Goal: Information Seeking & Learning: Check status

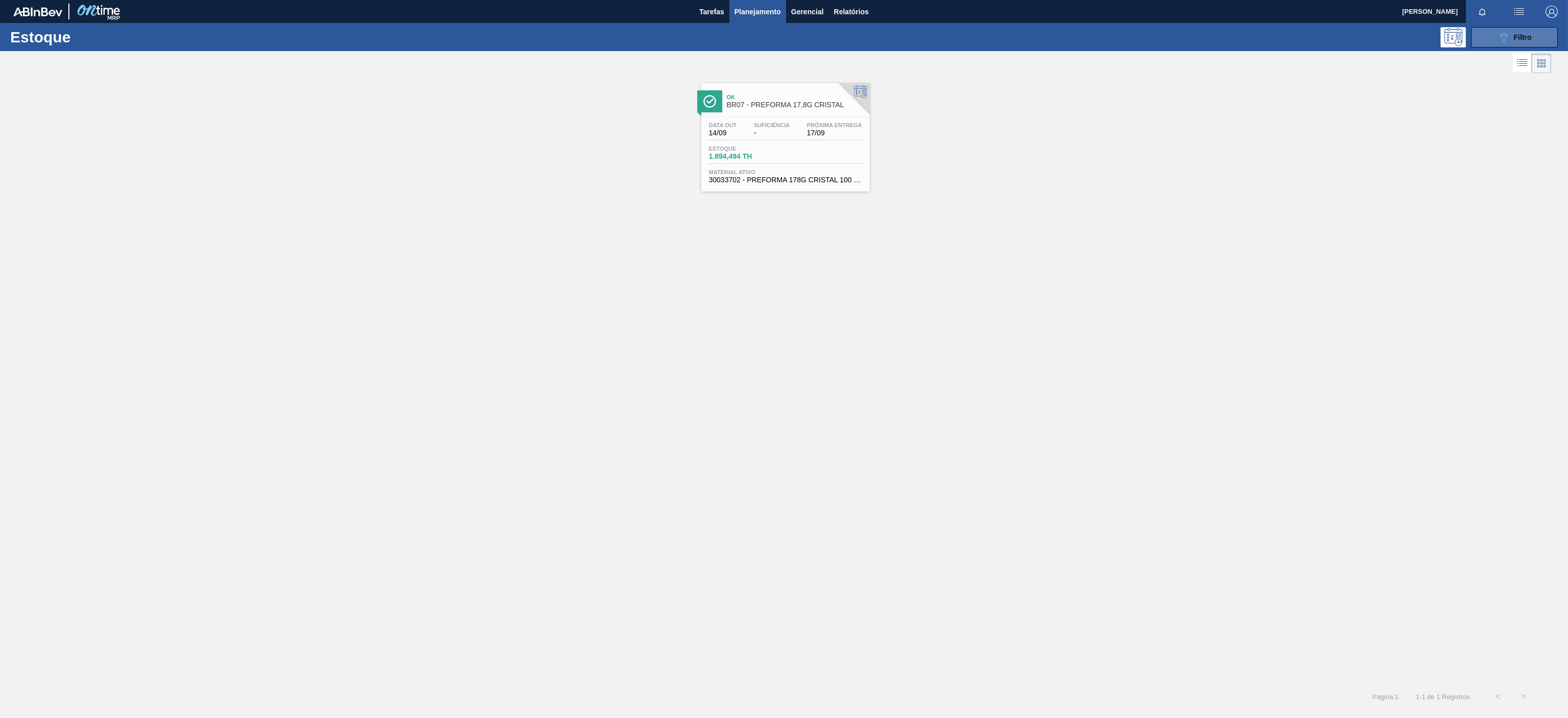
click at [1512, 39] on div "089F7B8B-B2A5-4AFE-B5C0-19BA573D28AC Filtro" at bounding box center [1515, 37] width 34 height 12
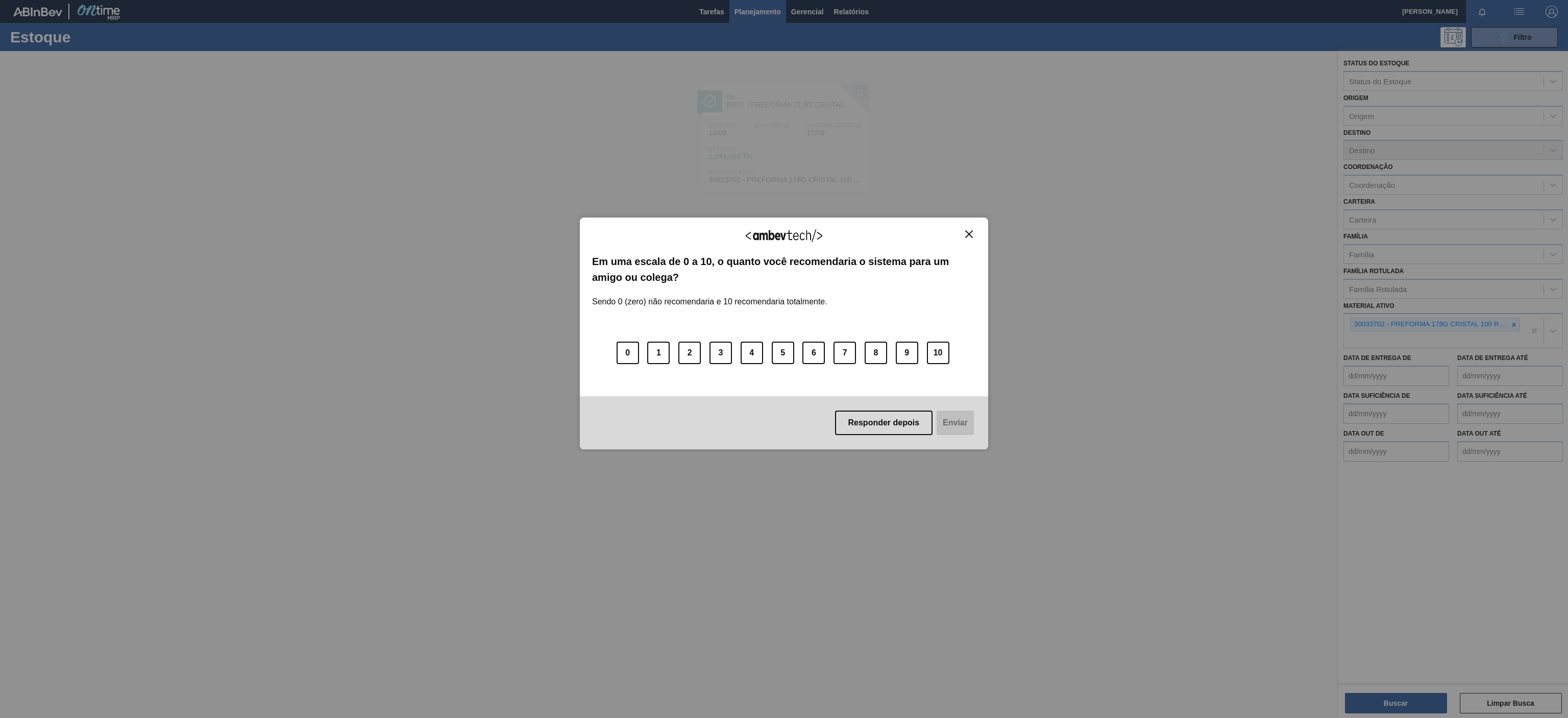
click at [968, 234] on img "Close" at bounding box center [969, 234] width 8 height 8
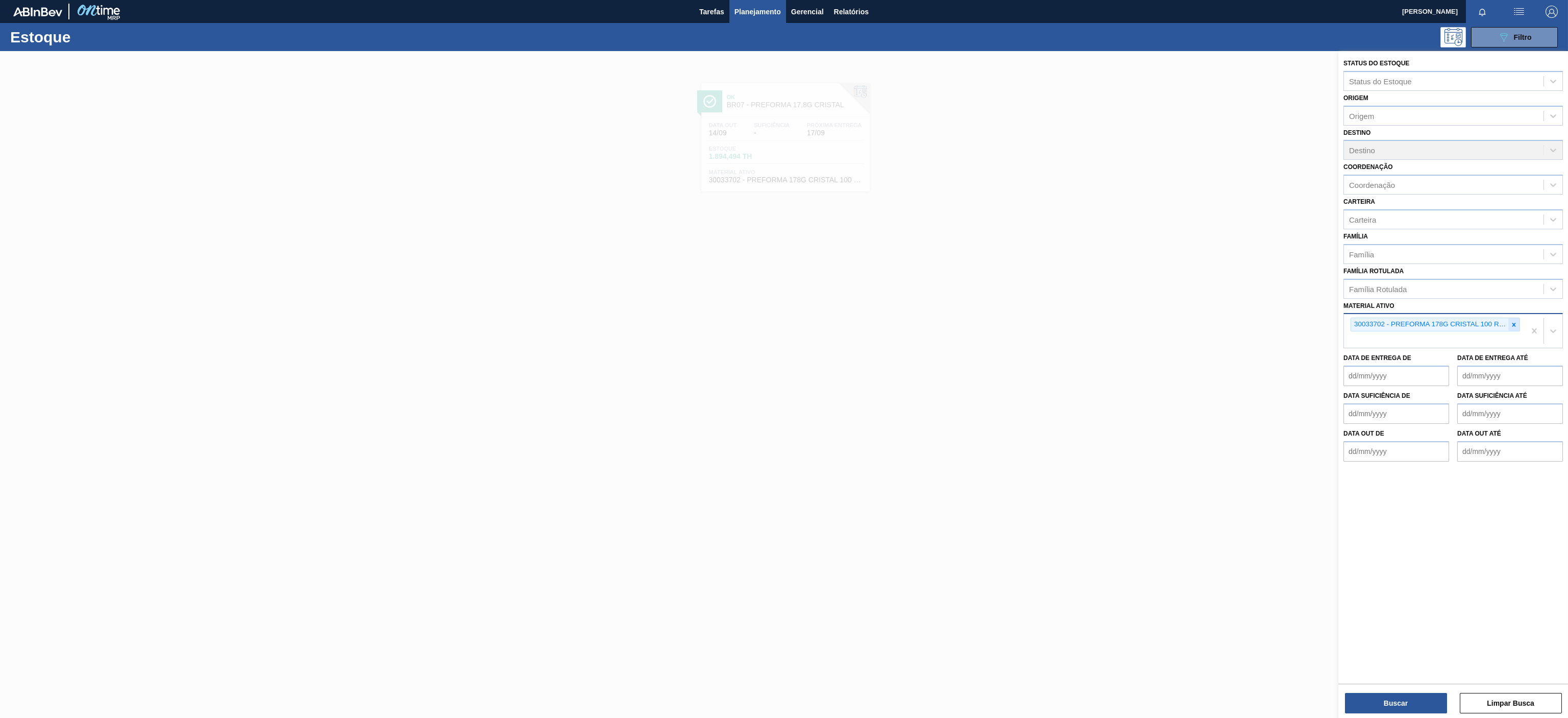
click at [1511, 327] on icon at bounding box center [1514, 325] width 8 height 8
paste ativo "30031674"
type ativo "30031674"
click at [1469, 324] on div "Material ativo" at bounding box center [1444, 324] width 200 height 15
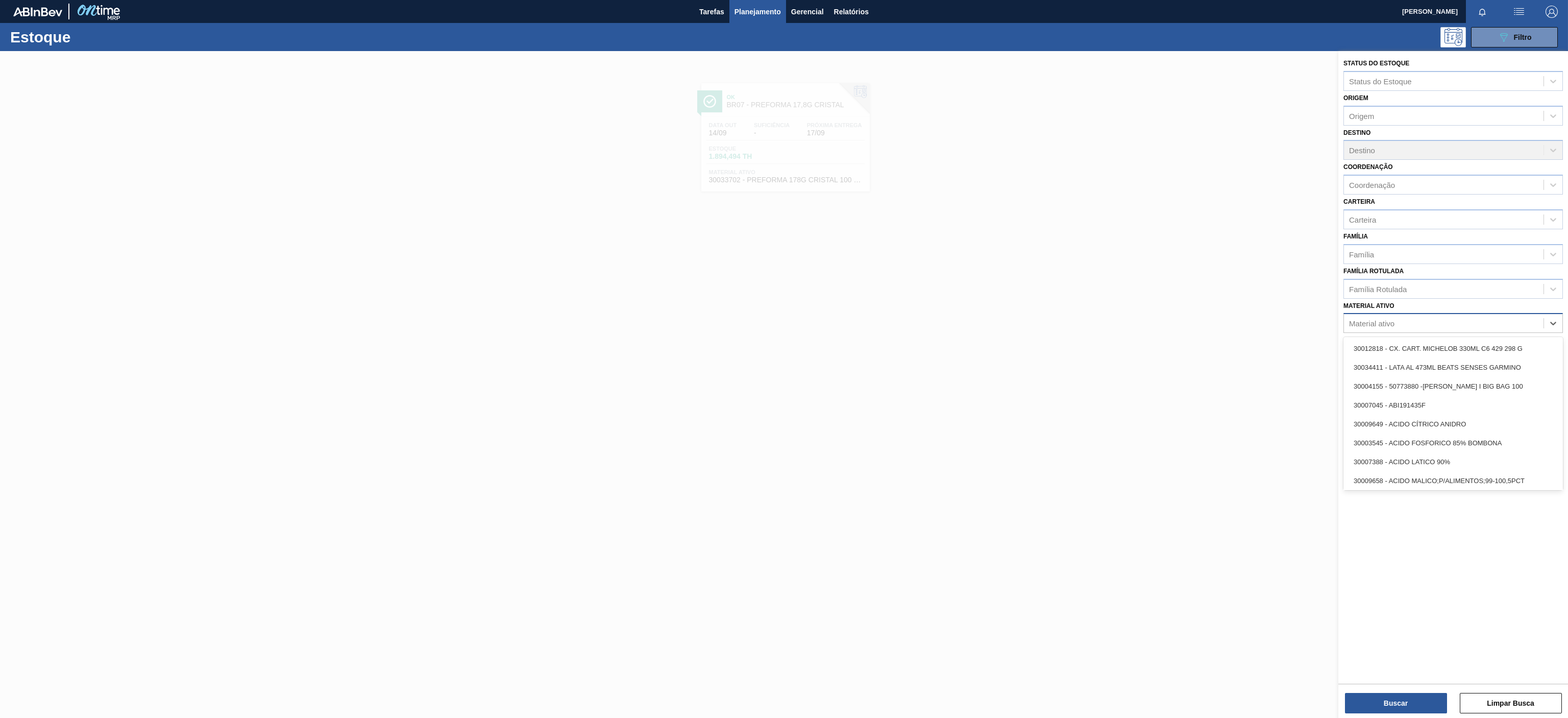
click at [1419, 330] on div "Material ativo" at bounding box center [1444, 324] width 200 height 15
paste ativo "30031674"
type ativo "30031674"
click at [1407, 339] on div "30031674 - ROT PLAST 1 5L AH H2OH LIMON IN211" at bounding box center [1453, 348] width 220 height 23
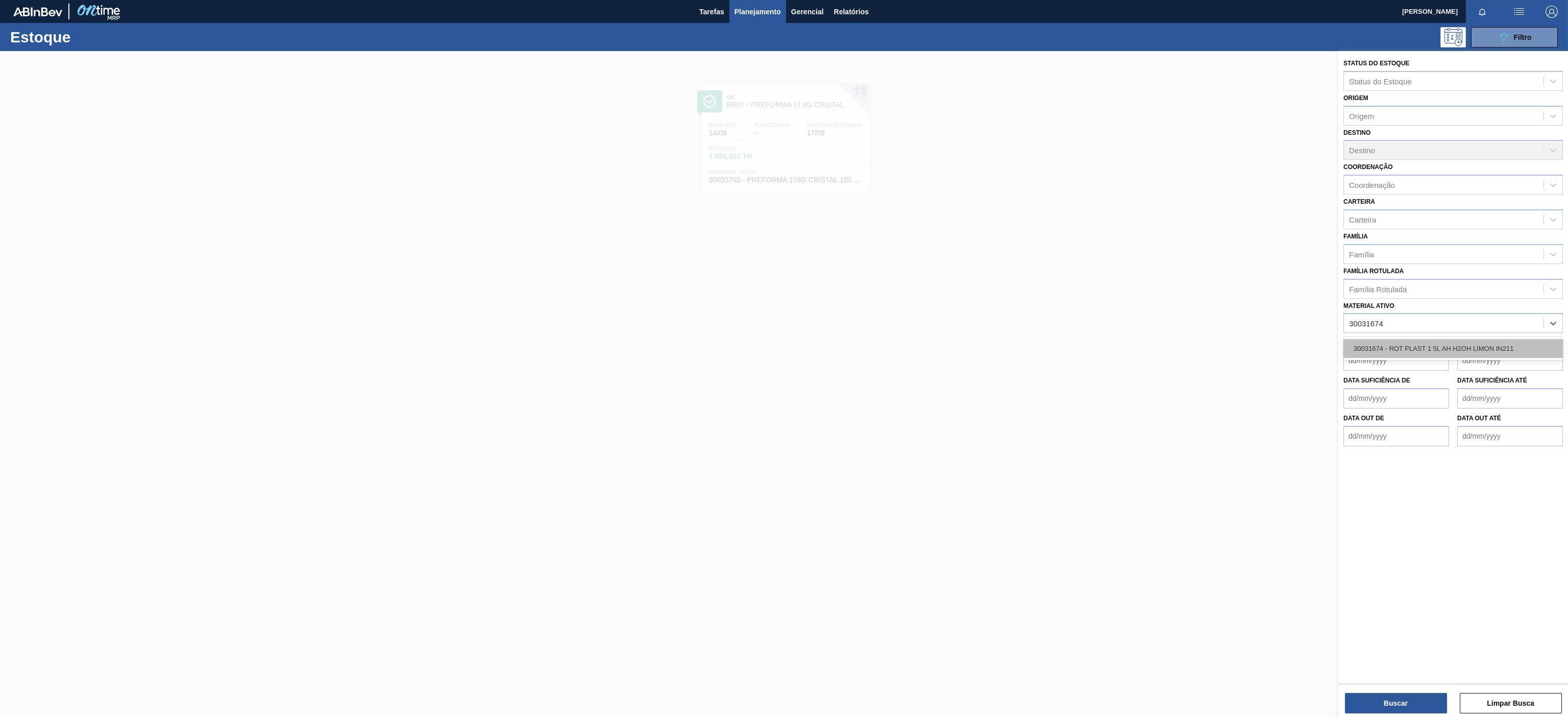
click at [1386, 342] on div "30031674 - ROT PLAST 1 5L AH H2OH LIMON IN211" at bounding box center [1453, 348] width 220 height 19
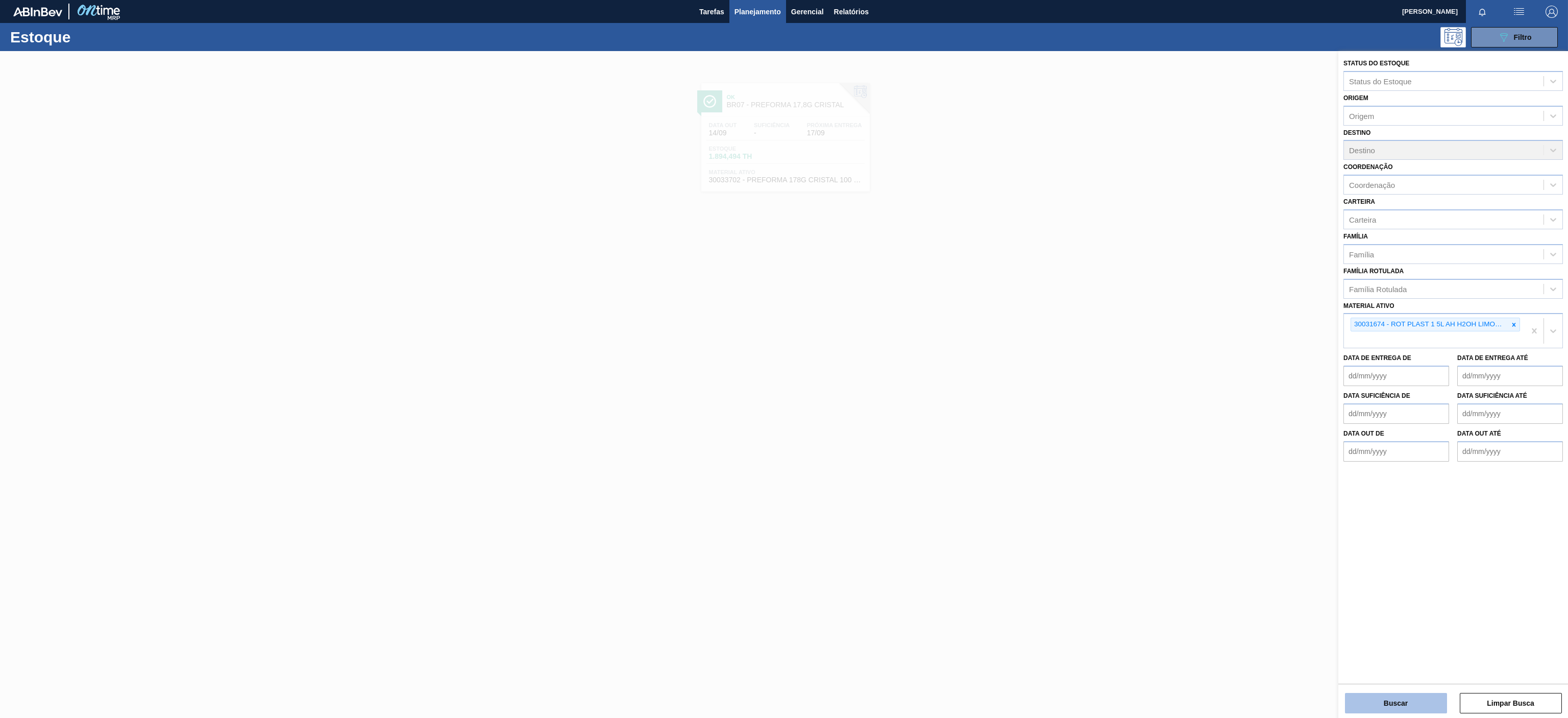
click at [1389, 706] on button "Buscar" at bounding box center [1396, 703] width 102 height 21
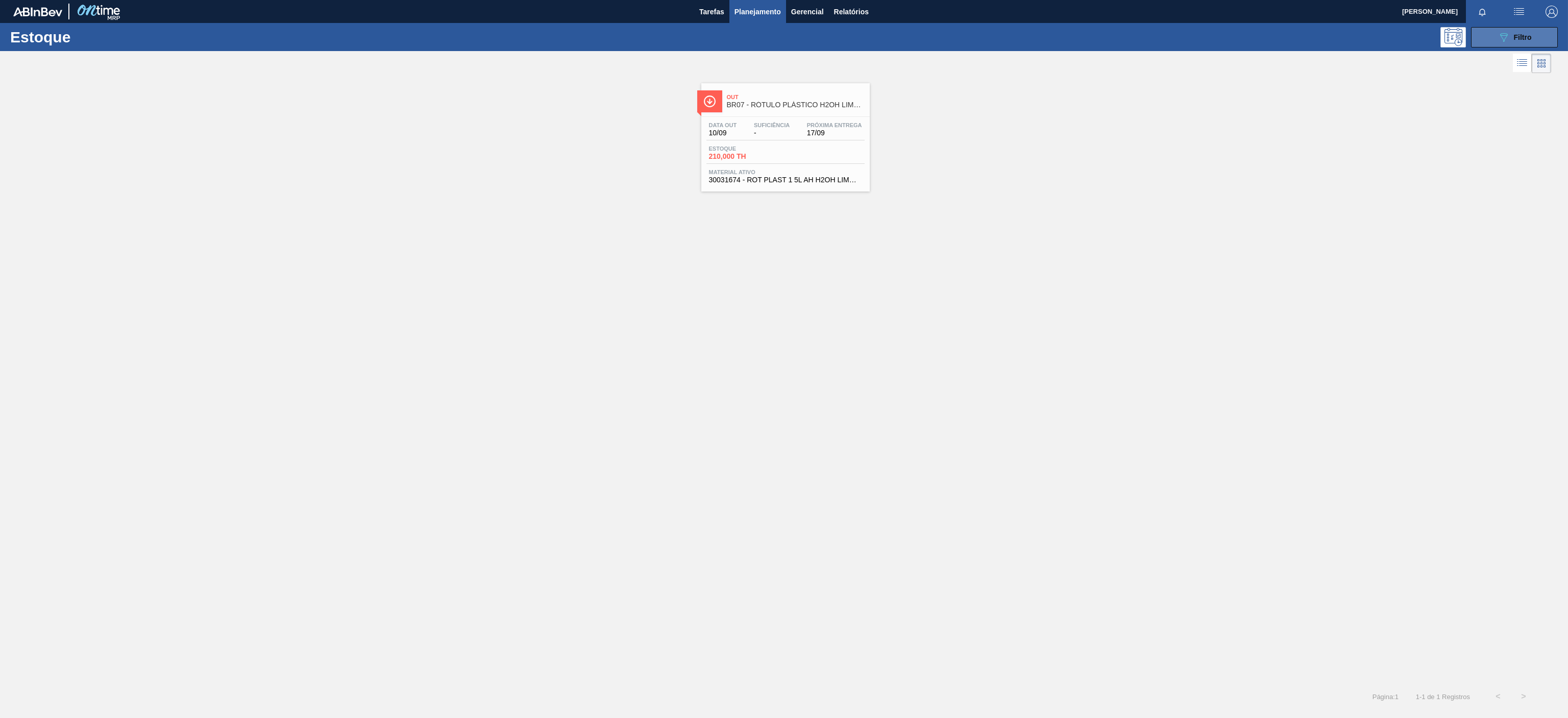
click at [1493, 32] on button "089F7B8B-B2A5-4AFE-B5C0-19BA573D28AC Filtro" at bounding box center [1514, 38] width 87 height 21
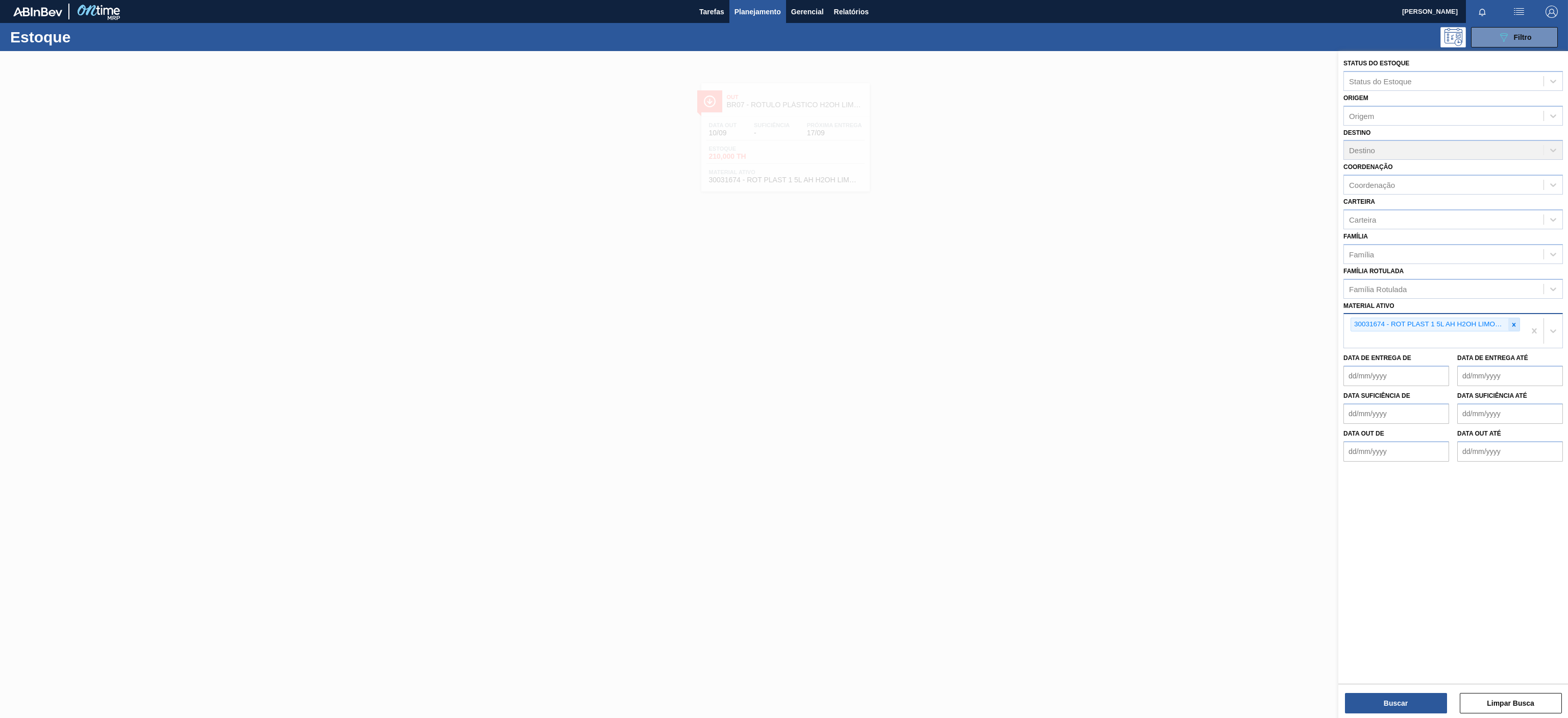
click at [1514, 326] on icon at bounding box center [1514, 325] width 4 height 4
paste ativo "30007206"
type ativo "30007206"
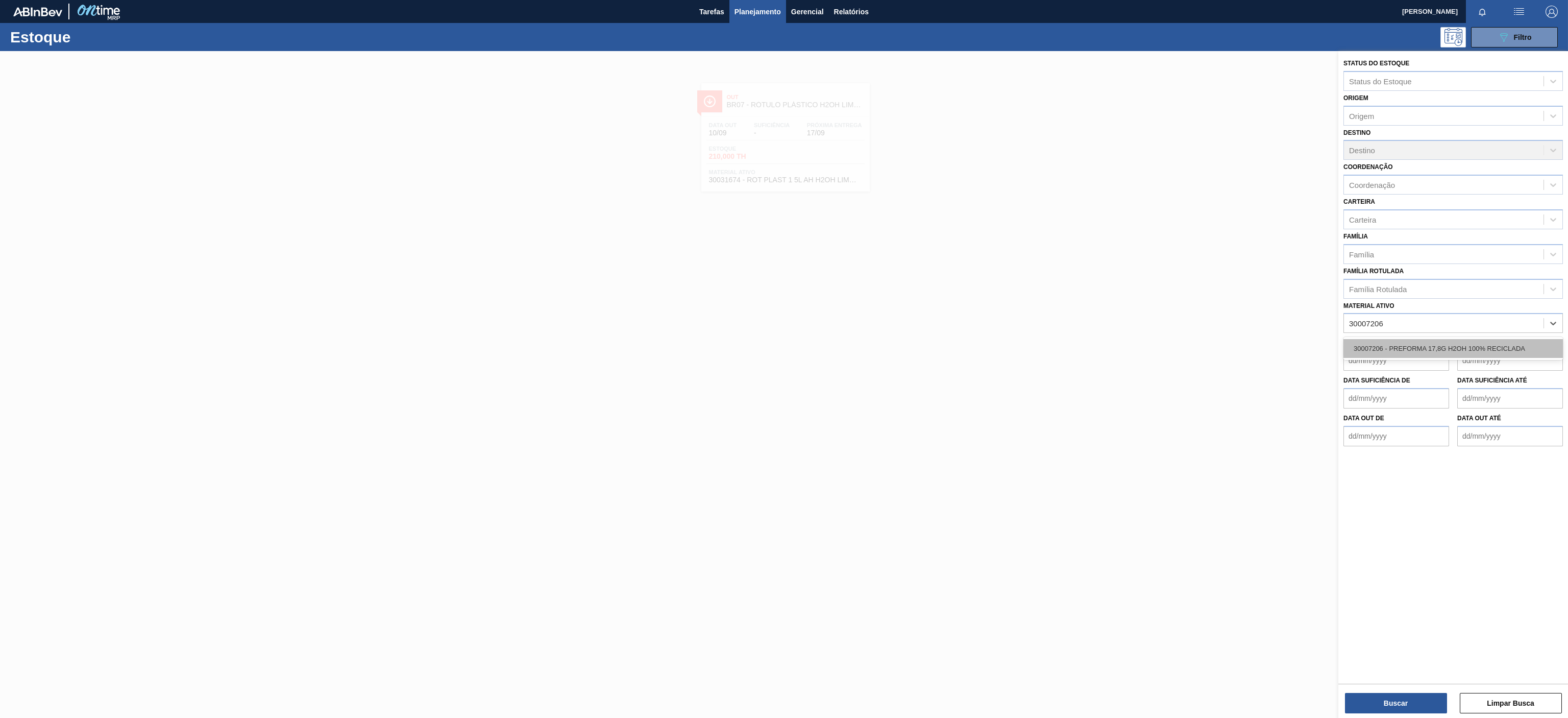
click at [1459, 347] on div "30007206 - PREFORMA 17,8G H2OH 100% RECICLADA" at bounding box center [1453, 348] width 220 height 19
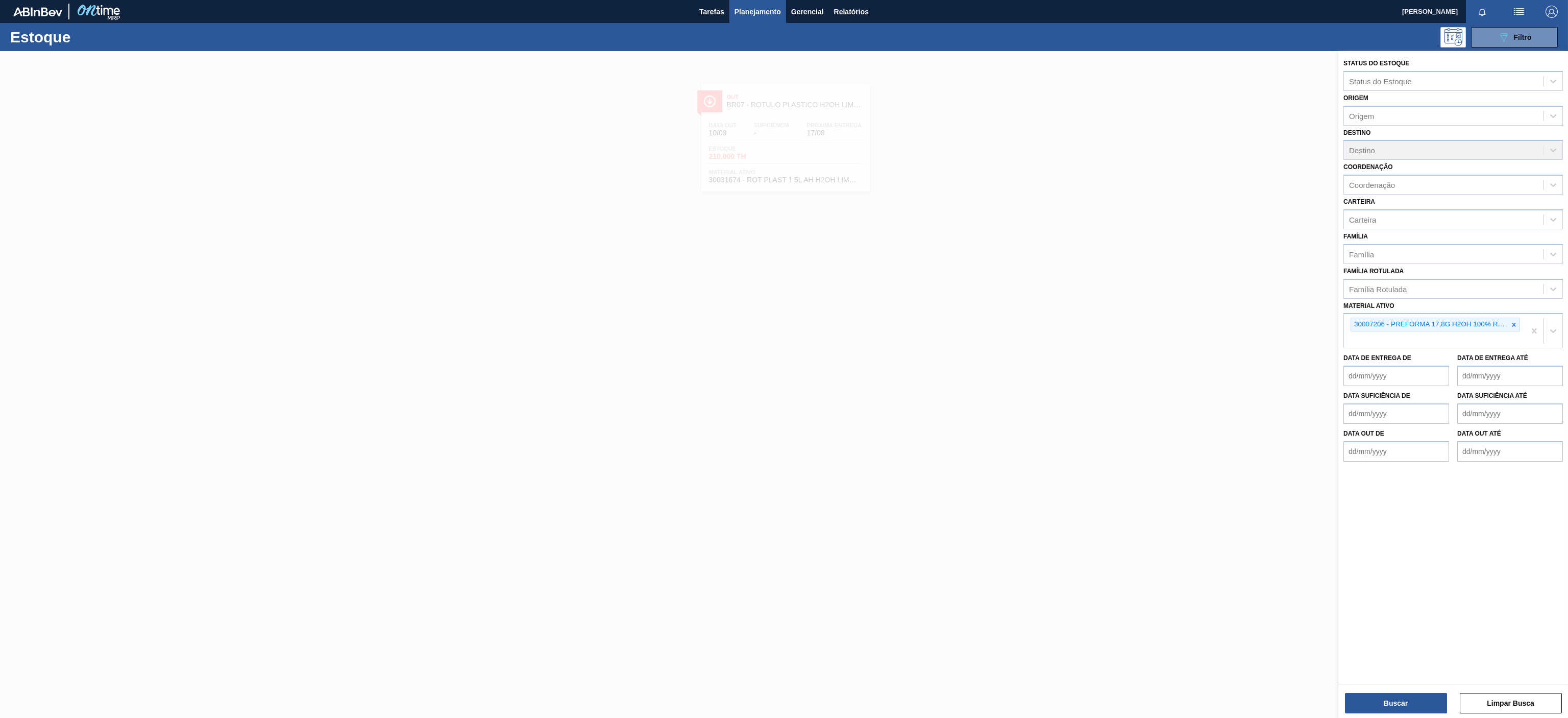
drag, startPoint x: 1392, startPoint y: 693, endPoint x: 1391, endPoint y: 642, distance: 51.0
click at [1393, 693] on button "Buscar" at bounding box center [1396, 703] width 102 height 21
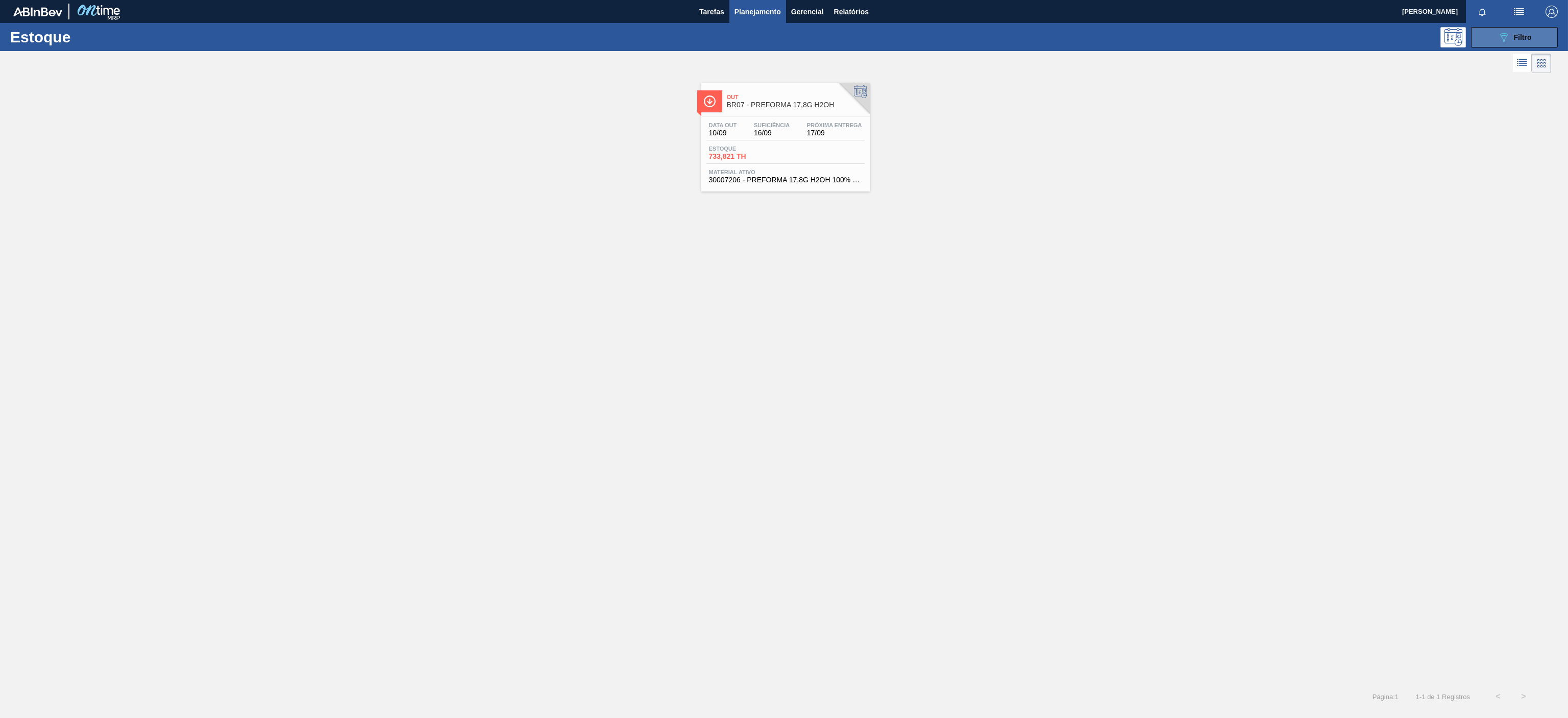
click at [1484, 39] on button "089F7B8B-B2A5-4AFE-B5C0-19BA573D28AC Filtro" at bounding box center [1514, 38] width 87 height 21
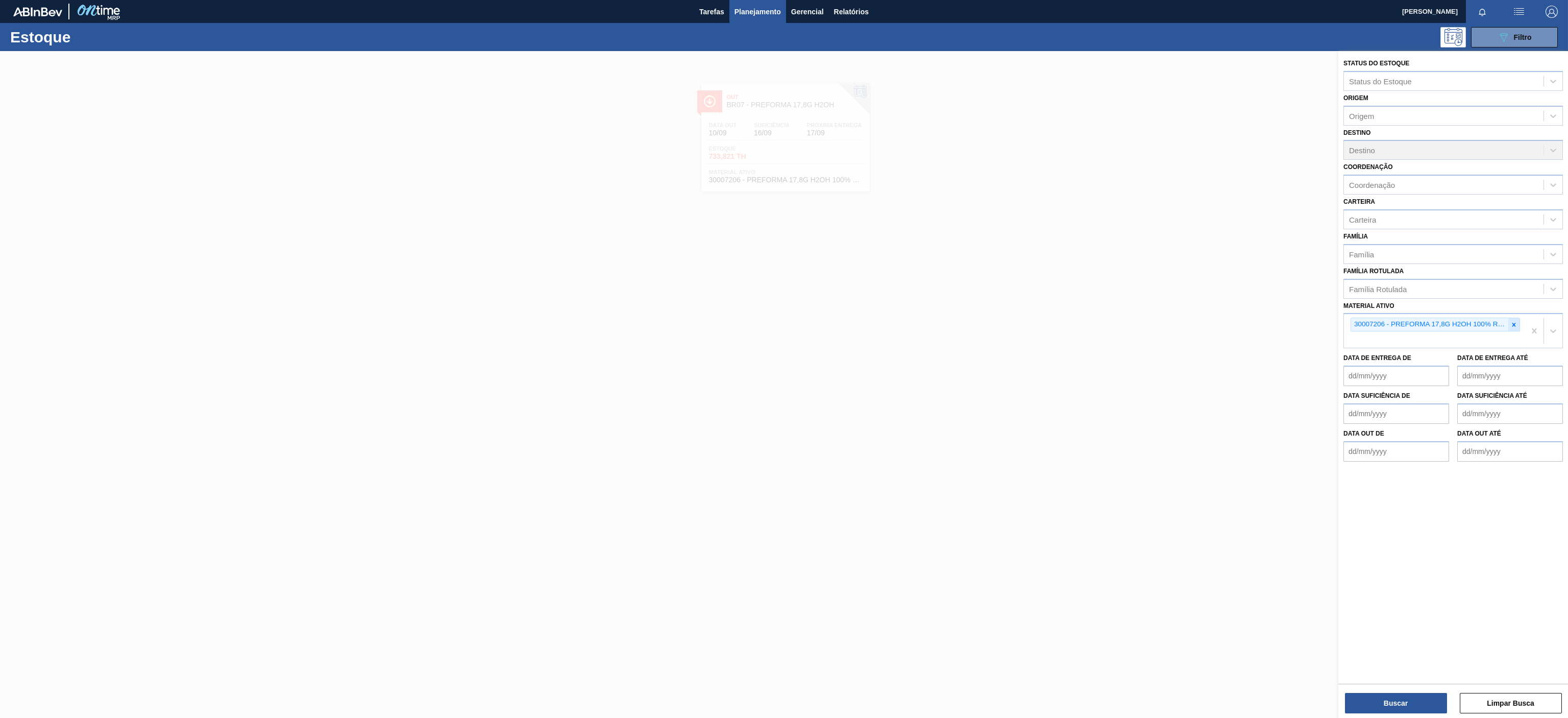
click at [1517, 321] on div at bounding box center [1514, 325] width 11 height 13
paste ativo "30008449"
type ativo "30008449"
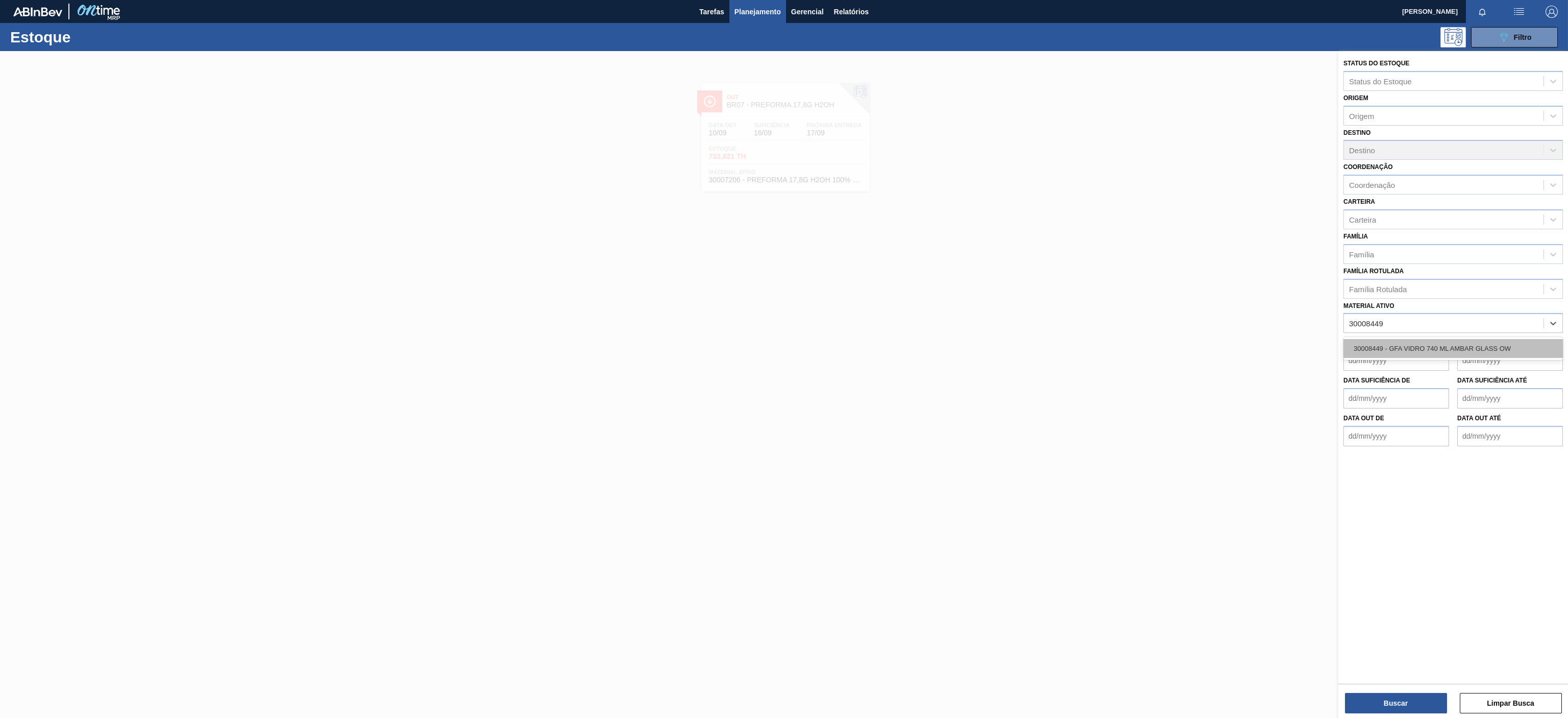
click at [1468, 342] on div "30008449 - GFA VIDRO 740 ML AMBAR GLASS OW" at bounding box center [1453, 348] width 220 height 19
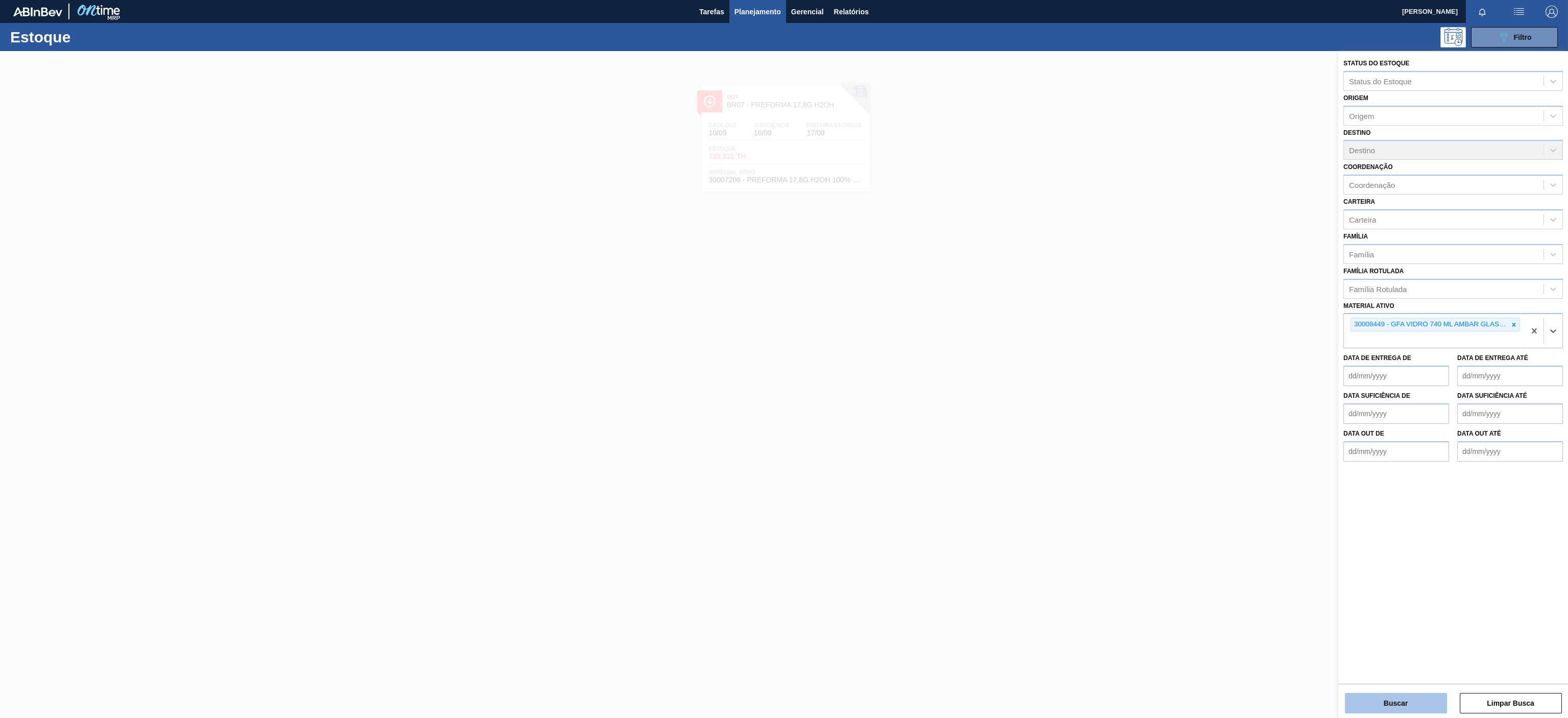
click at [1387, 695] on button "Buscar" at bounding box center [1396, 703] width 102 height 21
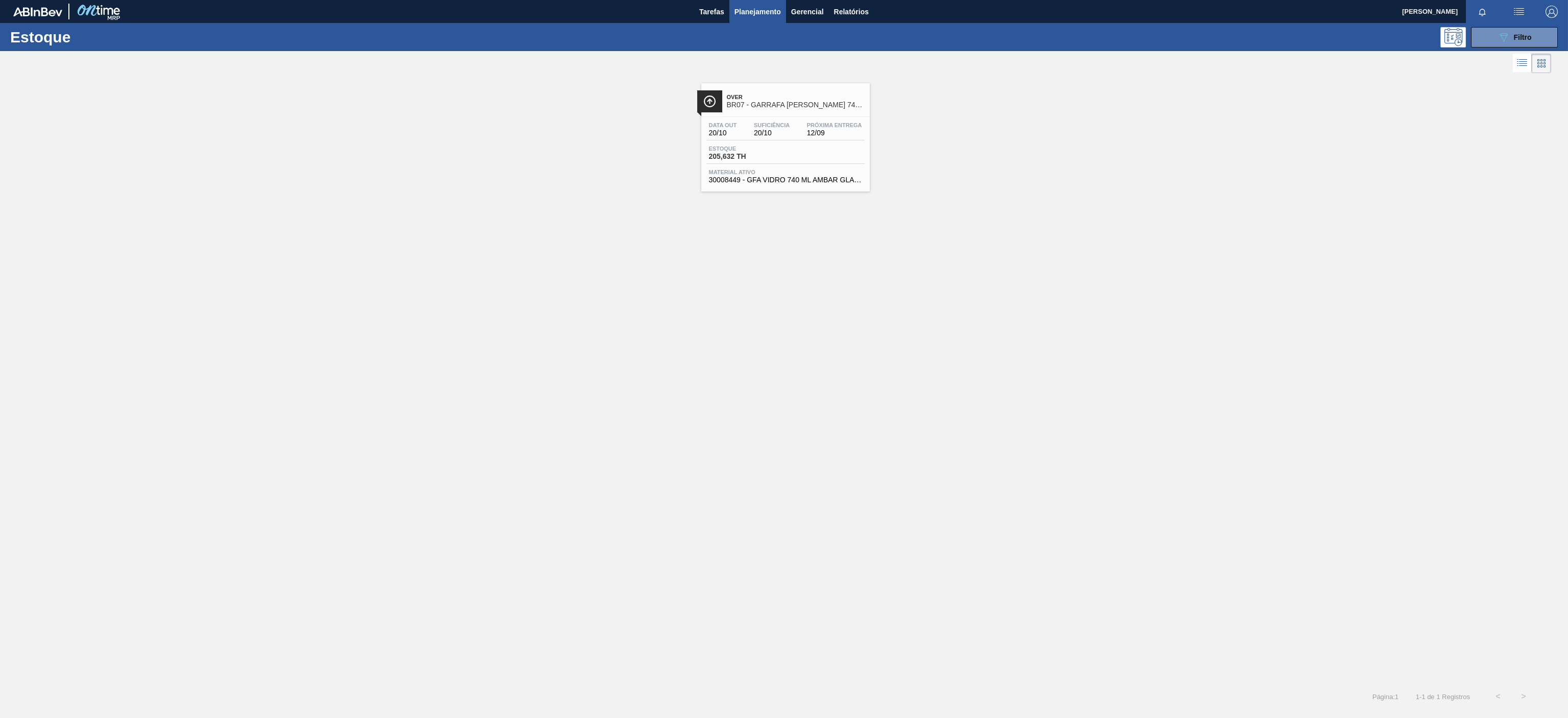
click at [817, 108] on span "BR07 - GARRAFA [PERSON_NAME] 740ML" at bounding box center [796, 105] width 138 height 8
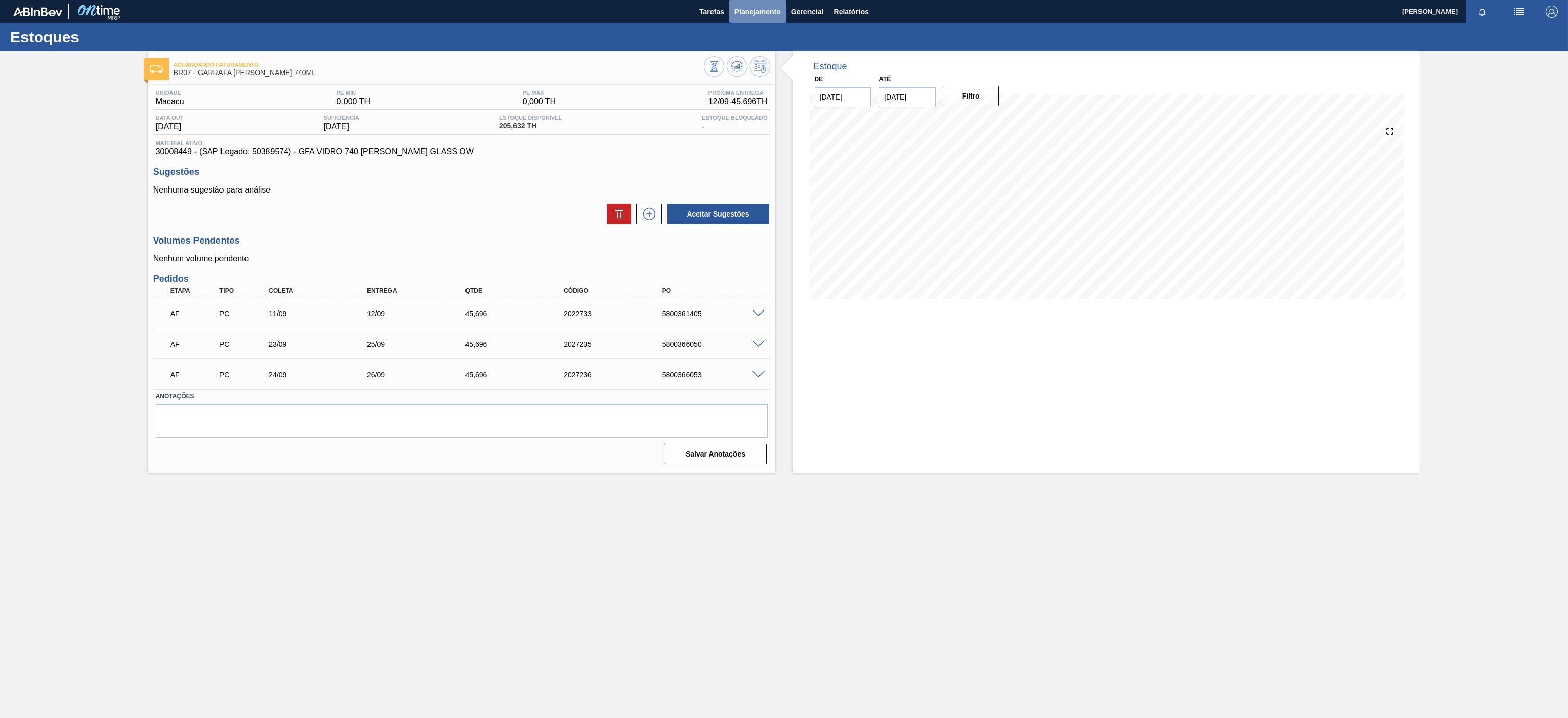
click at [771, 10] on span "Planejamento" at bounding box center [758, 11] width 46 height 12
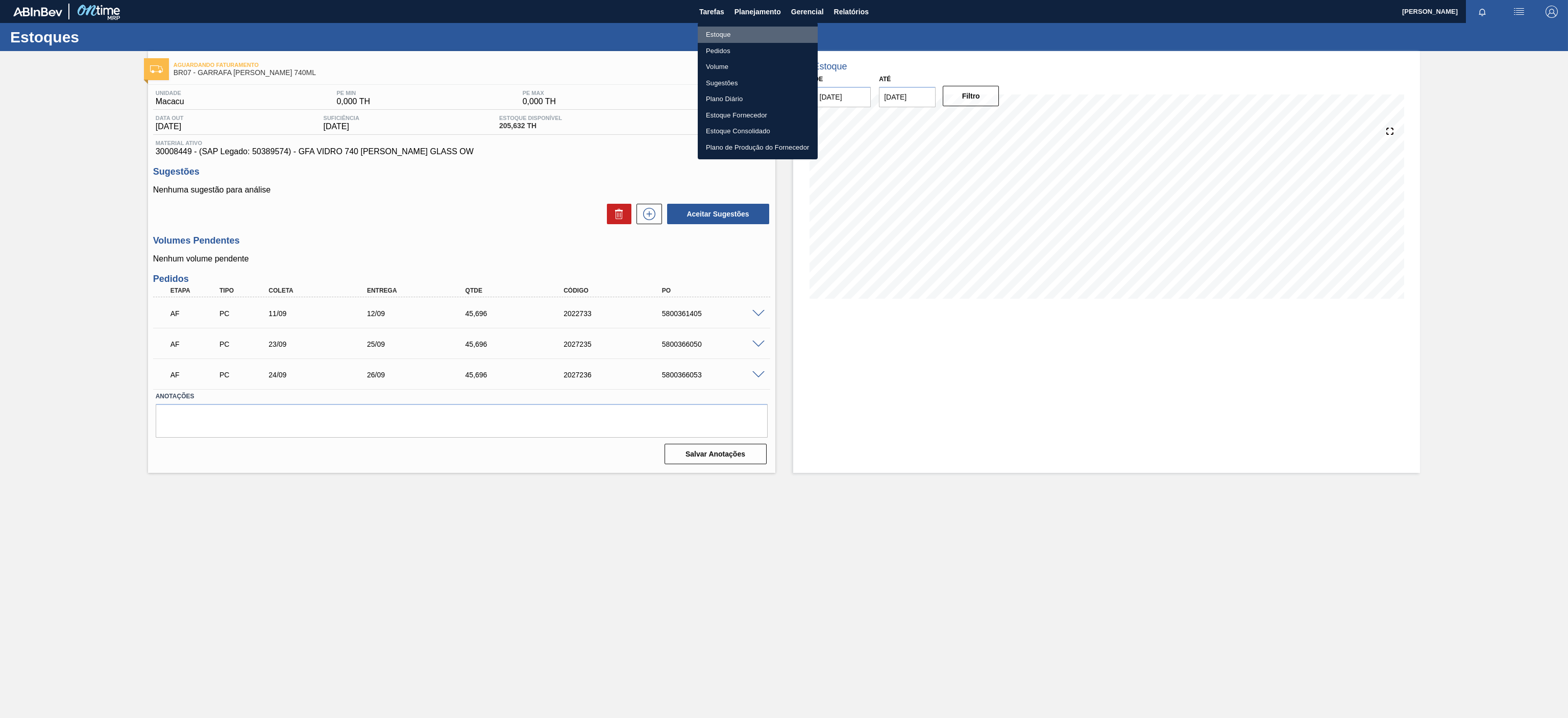
click at [737, 33] on li "Estoque" at bounding box center [758, 34] width 120 height 16
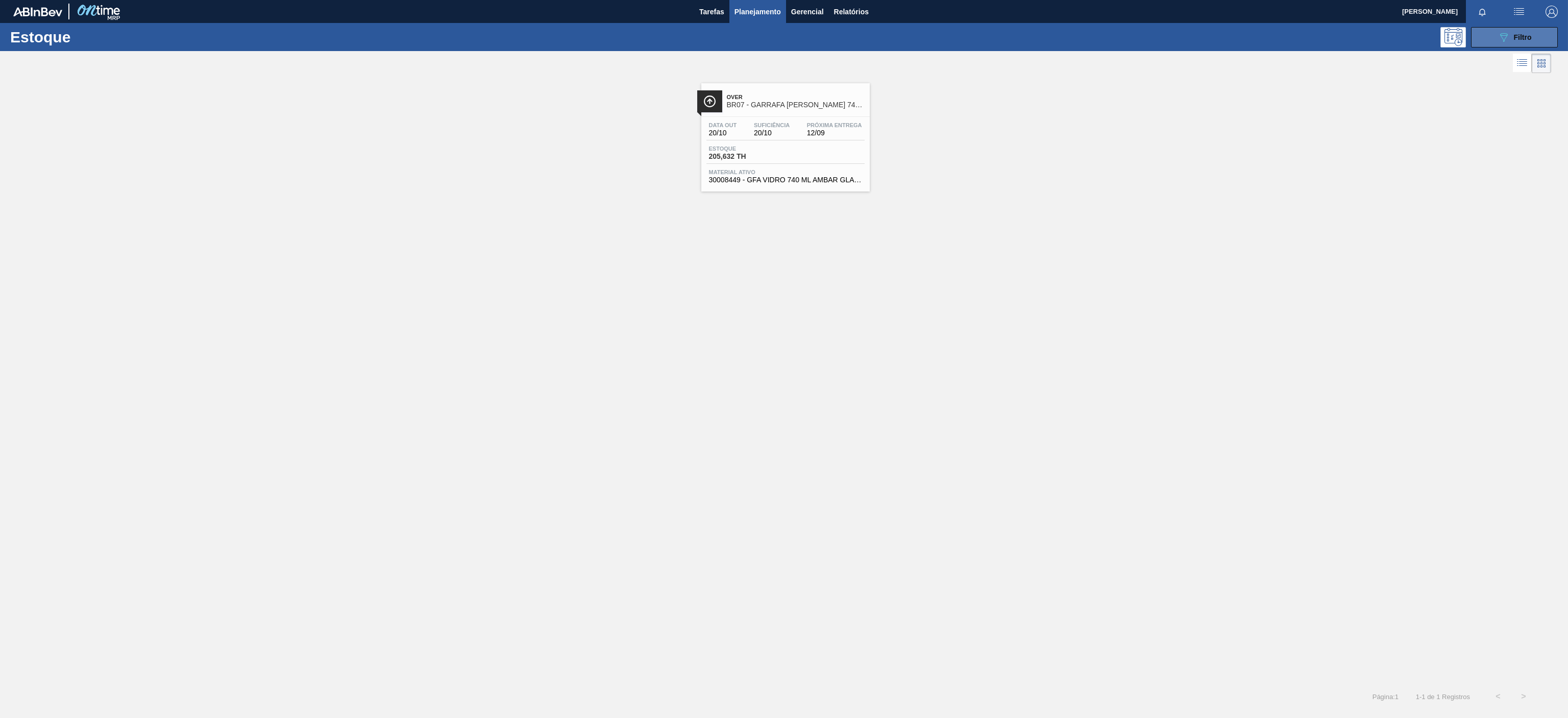
click at [1490, 37] on button "089F7B8B-B2A5-4AFE-B5C0-19BA573D28AC Filtro" at bounding box center [1514, 38] width 87 height 21
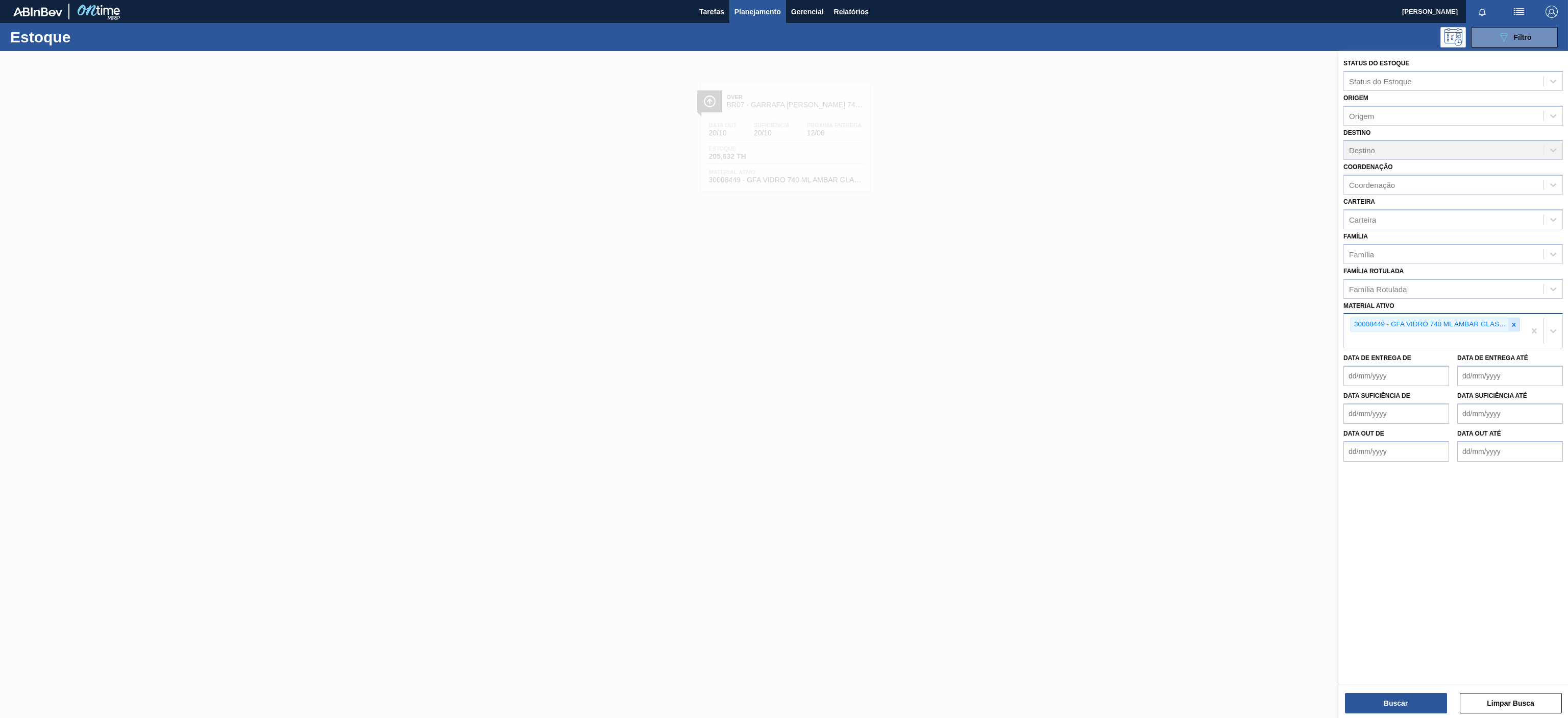
click at [1513, 326] on icon at bounding box center [1514, 325] width 4 height 4
paste ativo "30003697"
type ativo "30003697"
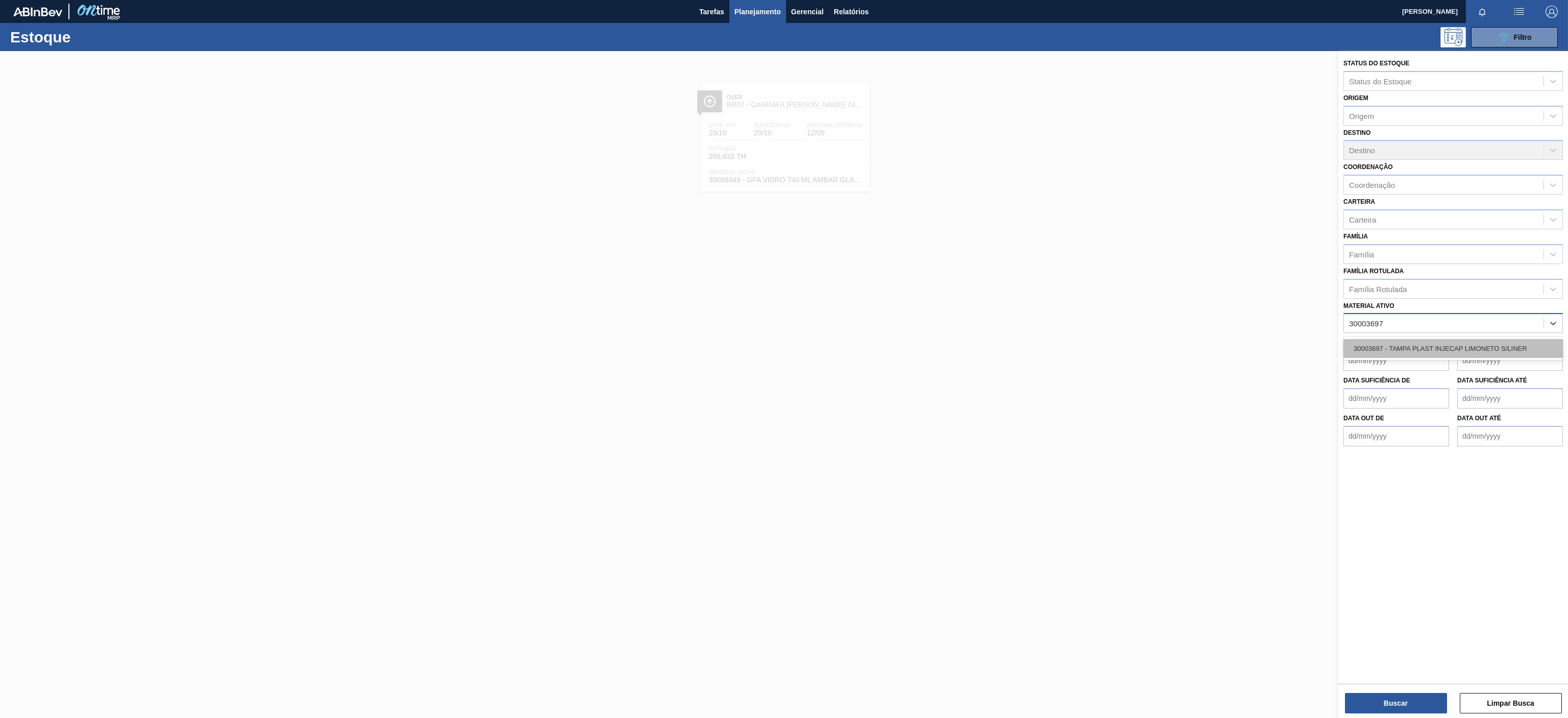
click at [1460, 348] on div "30003697 - TAMPA PLAST INJECAP LIMONETO S/LINER" at bounding box center [1453, 348] width 220 height 19
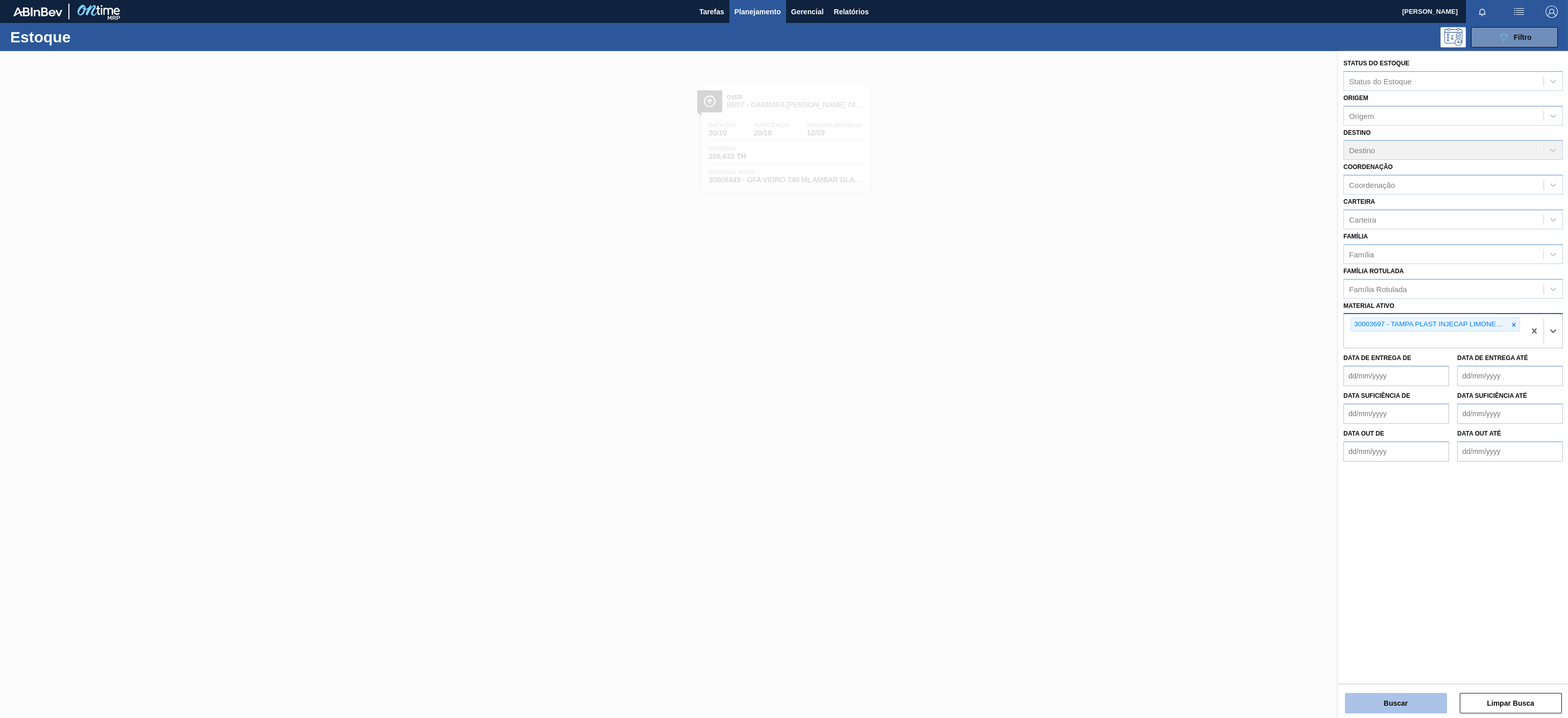
click at [1401, 706] on button "Buscar" at bounding box center [1396, 703] width 102 height 21
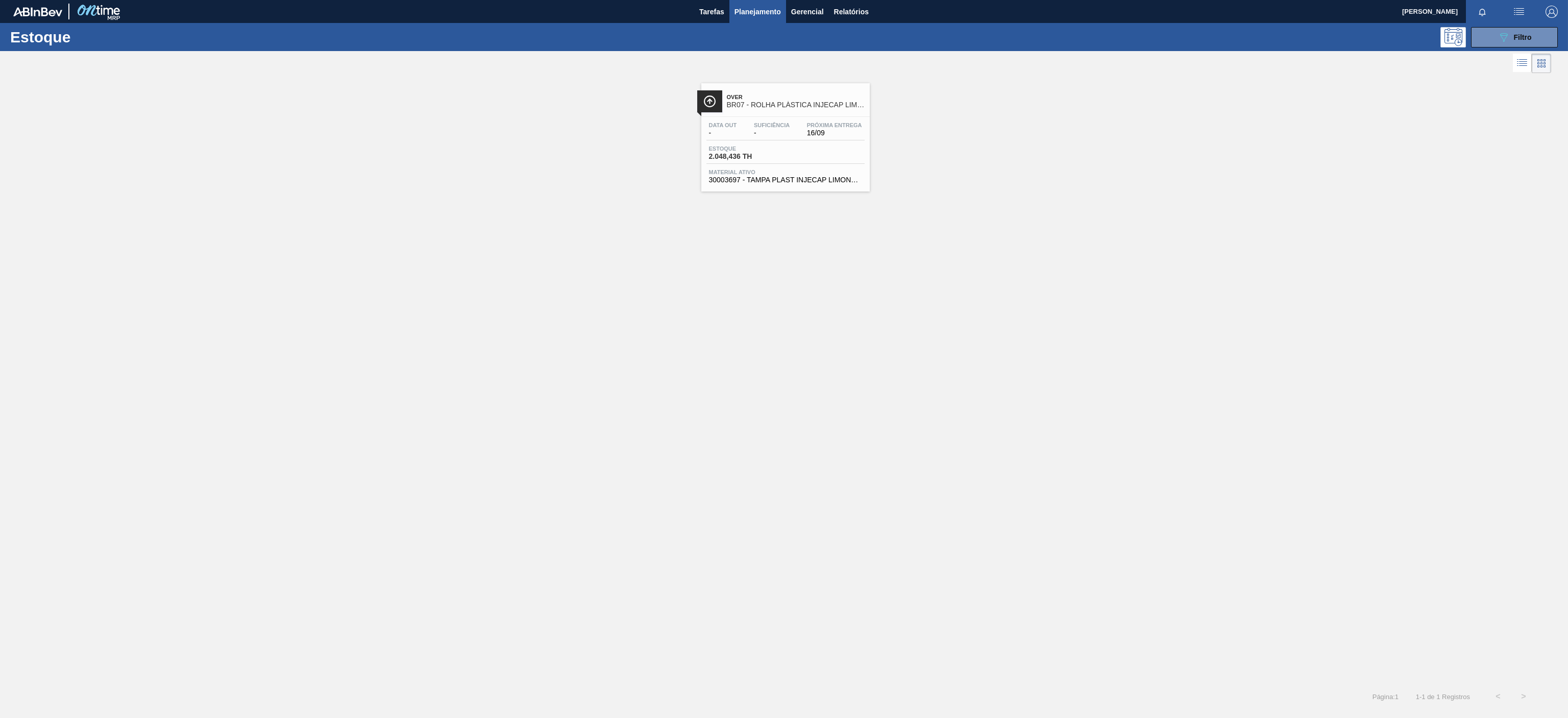
click at [791, 123] on div "Suficiência -" at bounding box center [771, 129] width 41 height 15
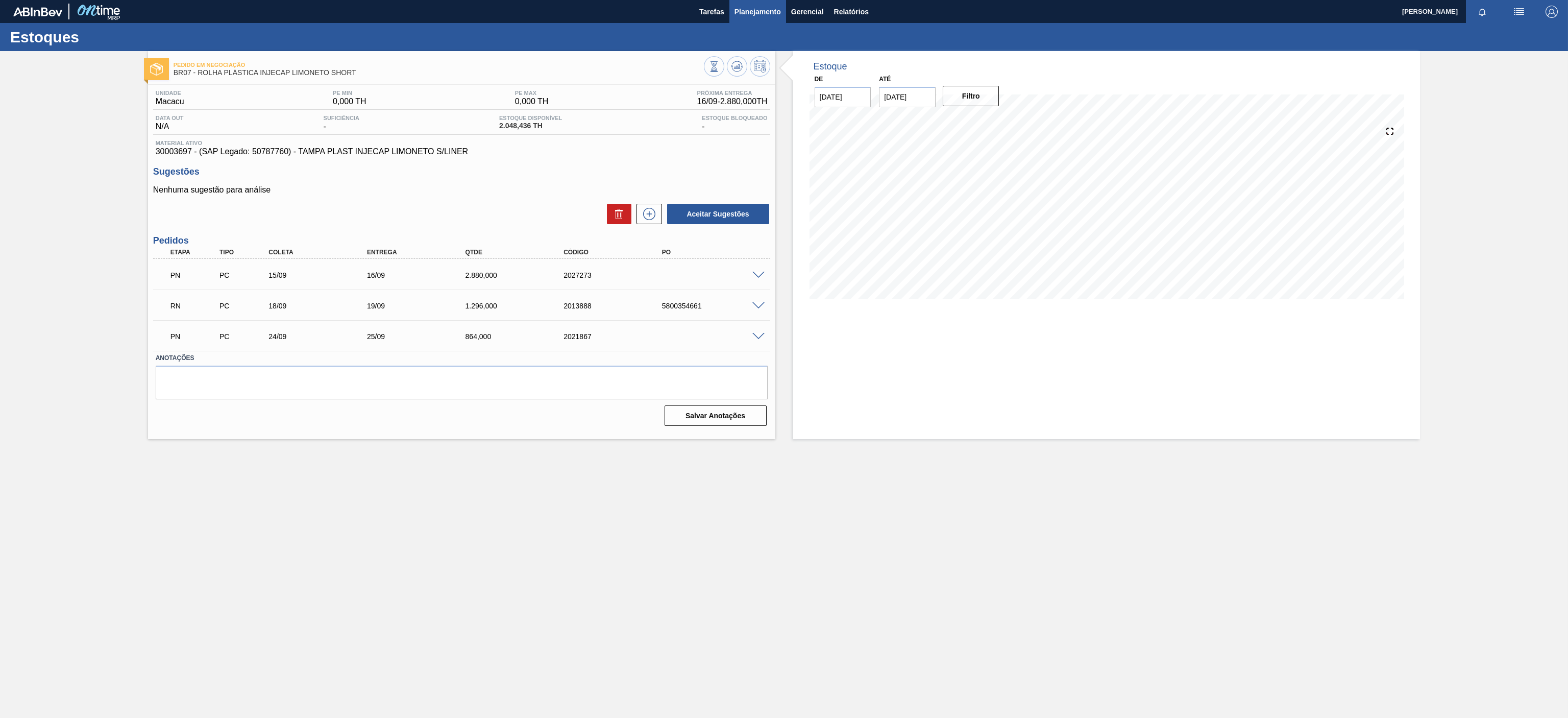
click at [763, 9] on span "Planejamento" at bounding box center [758, 11] width 46 height 12
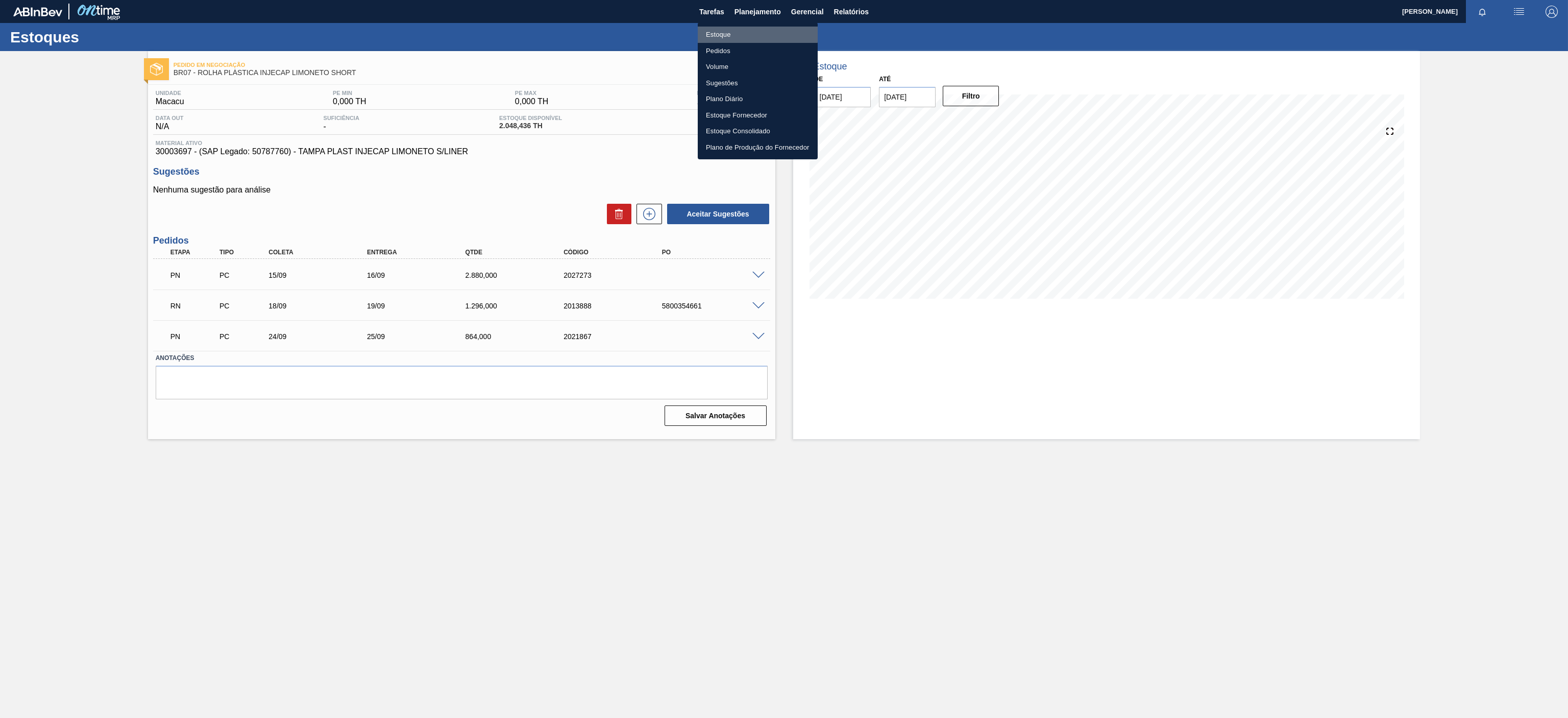
click at [723, 32] on li "Estoque" at bounding box center [758, 34] width 120 height 16
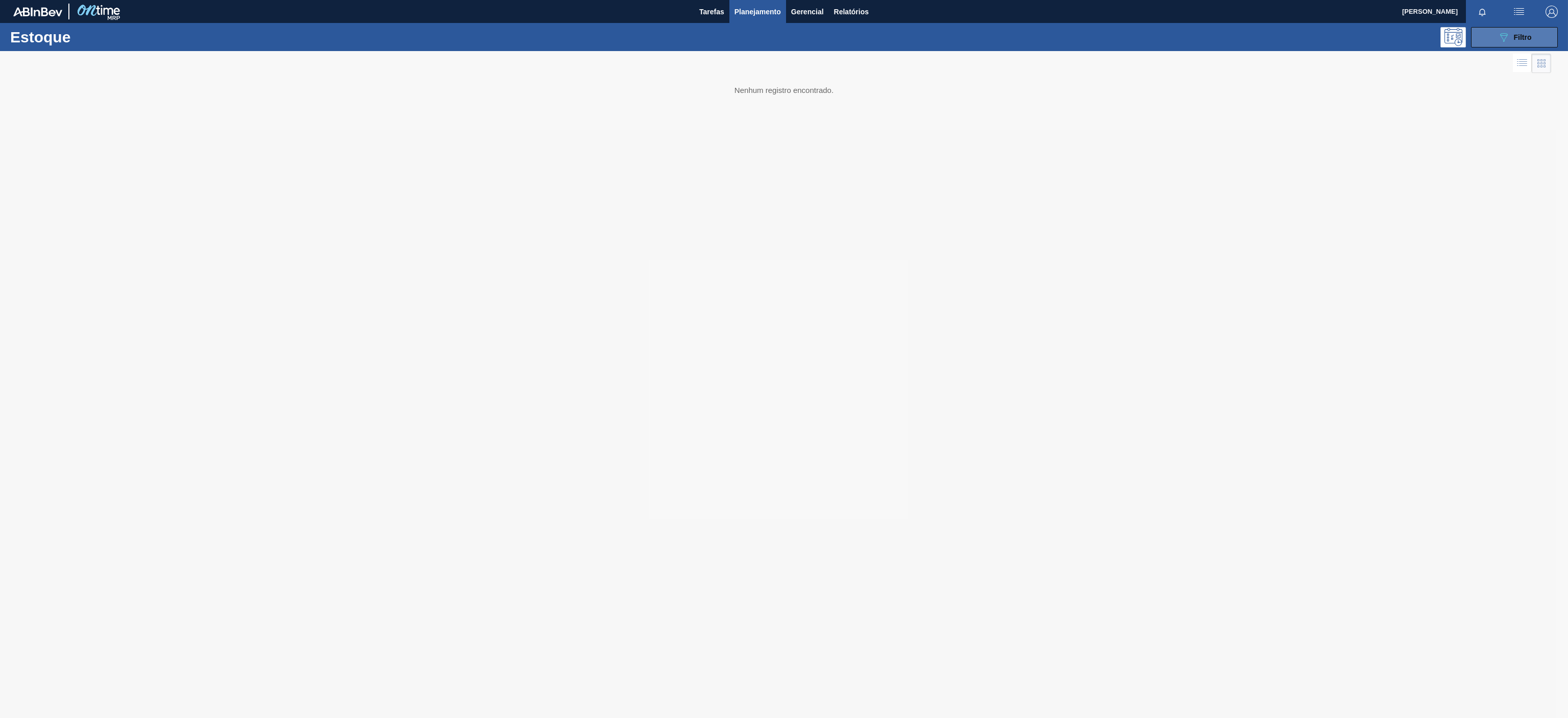
click at [1520, 39] on span "Filtro" at bounding box center [1523, 37] width 18 height 8
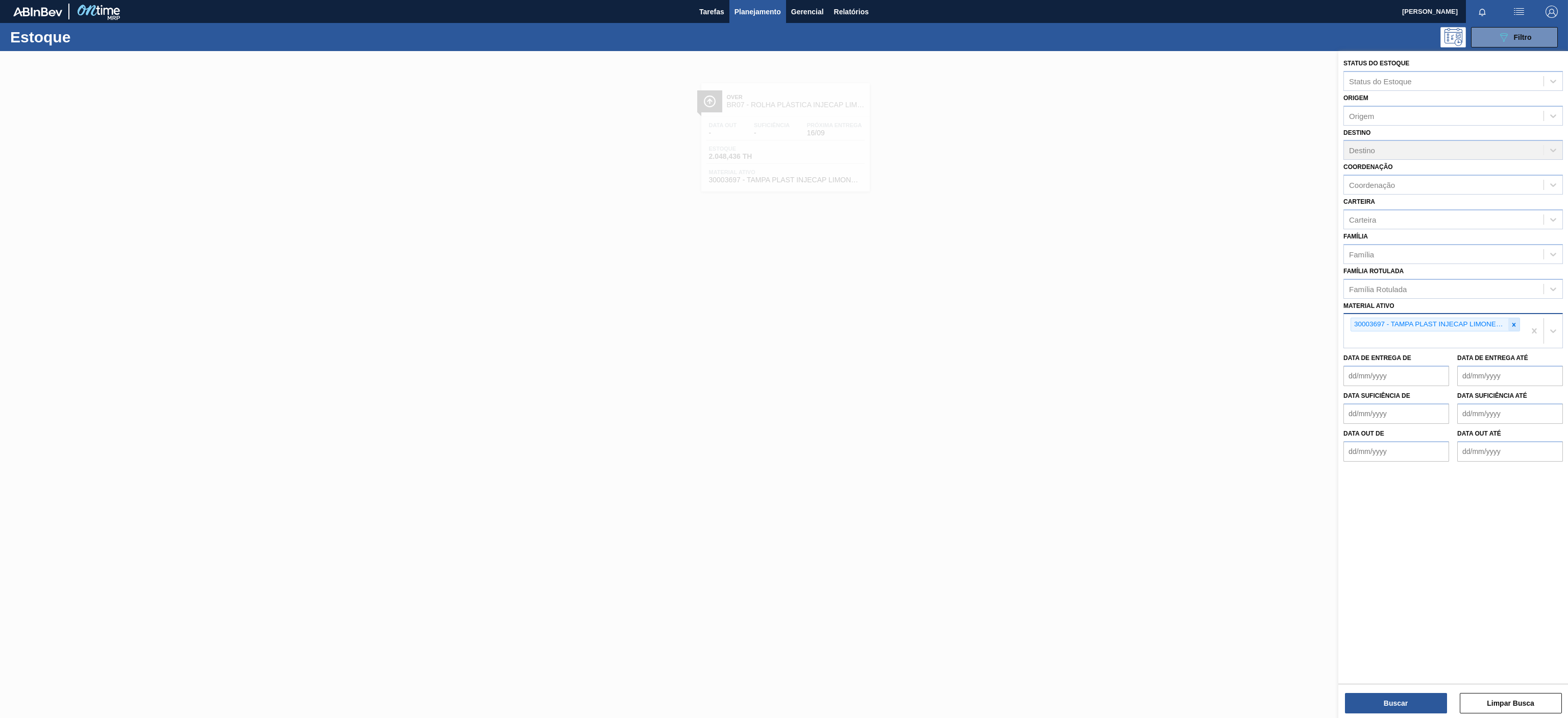
click at [1515, 326] on icon at bounding box center [1514, 325] width 8 height 8
paste ativo "30031668"
type ativo "30031668"
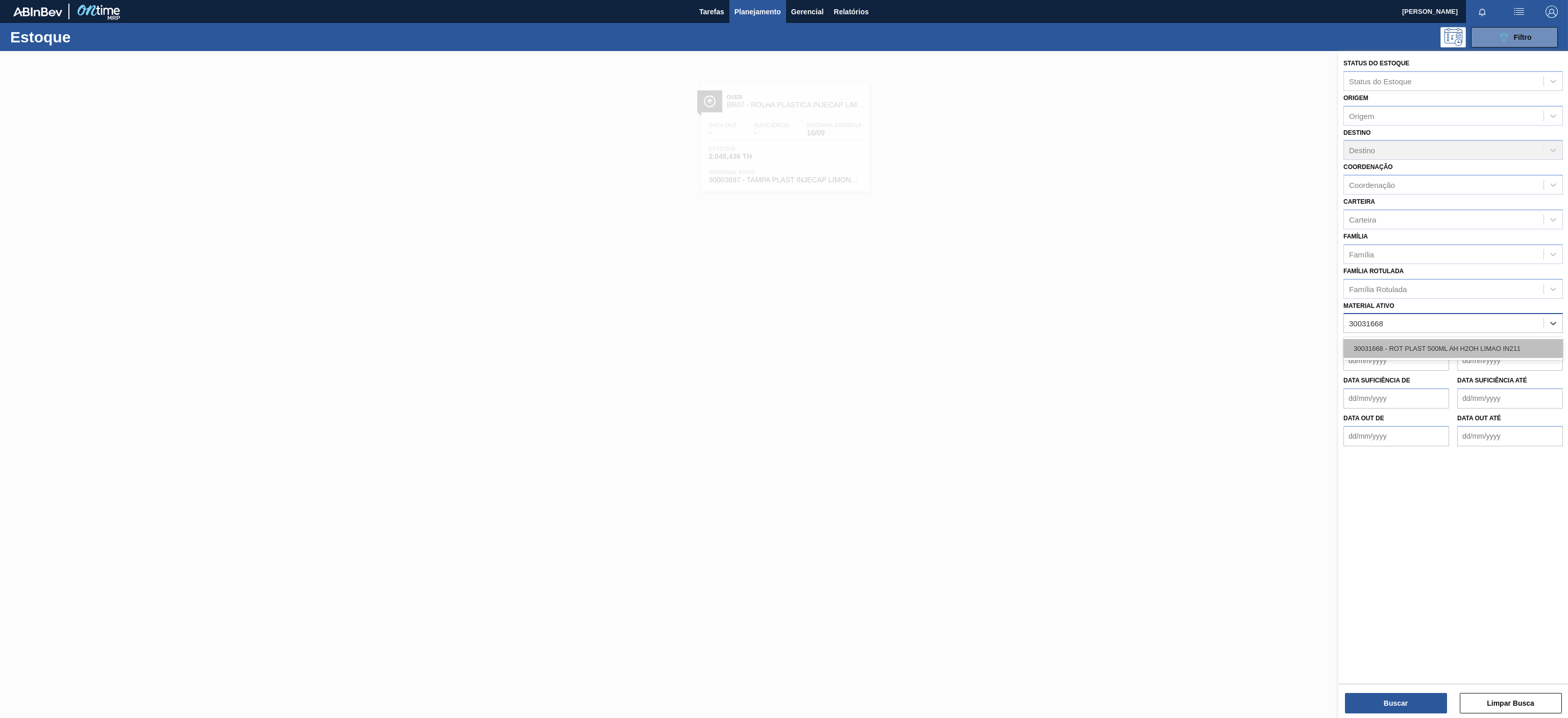
click at [1434, 358] on div "30031668 - ROT PLAST 500ML AH H2OH LIMAO IN211" at bounding box center [1453, 348] width 220 height 19
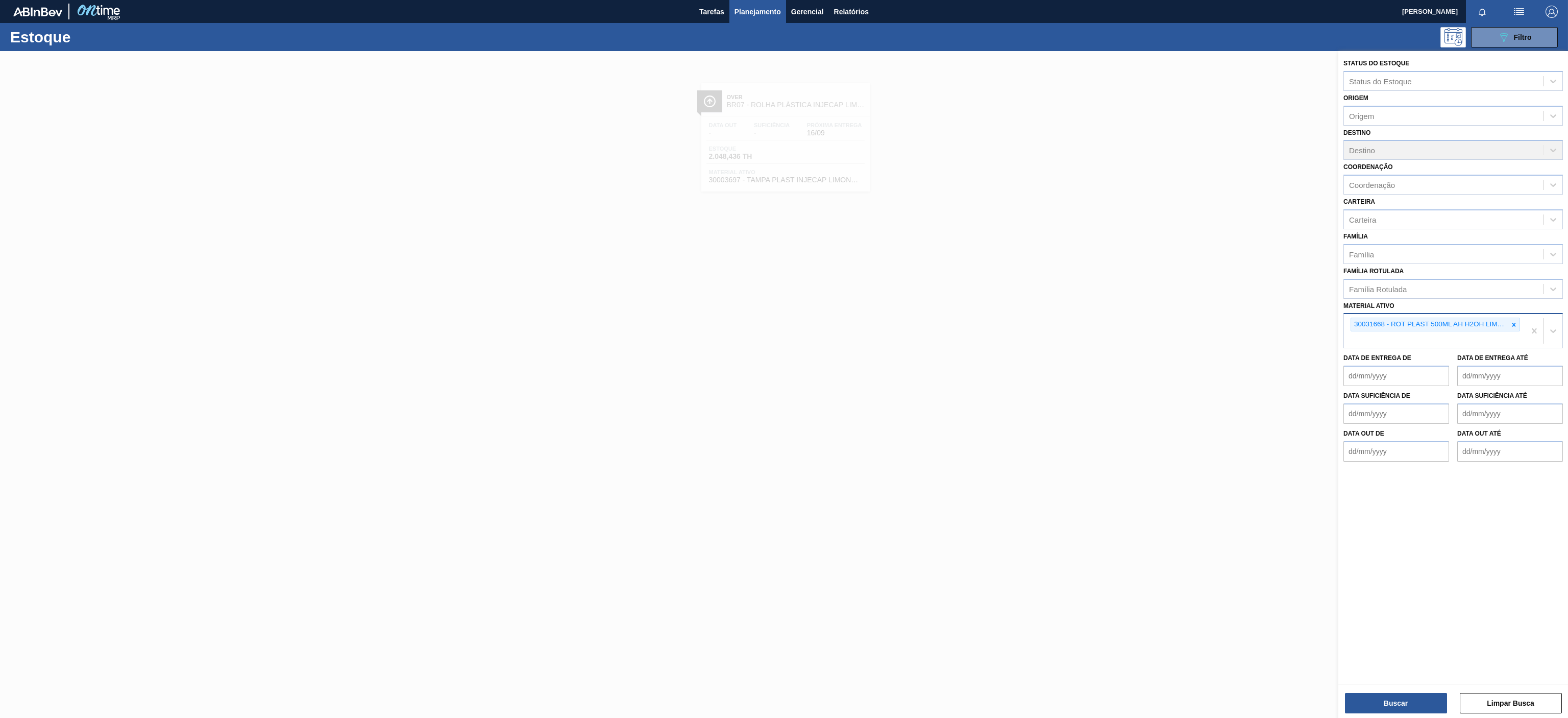
click at [1413, 692] on div "Buscar Limpar Busca" at bounding box center [1453, 698] width 229 height 28
click at [1406, 703] on button "Buscar" at bounding box center [1396, 703] width 102 height 21
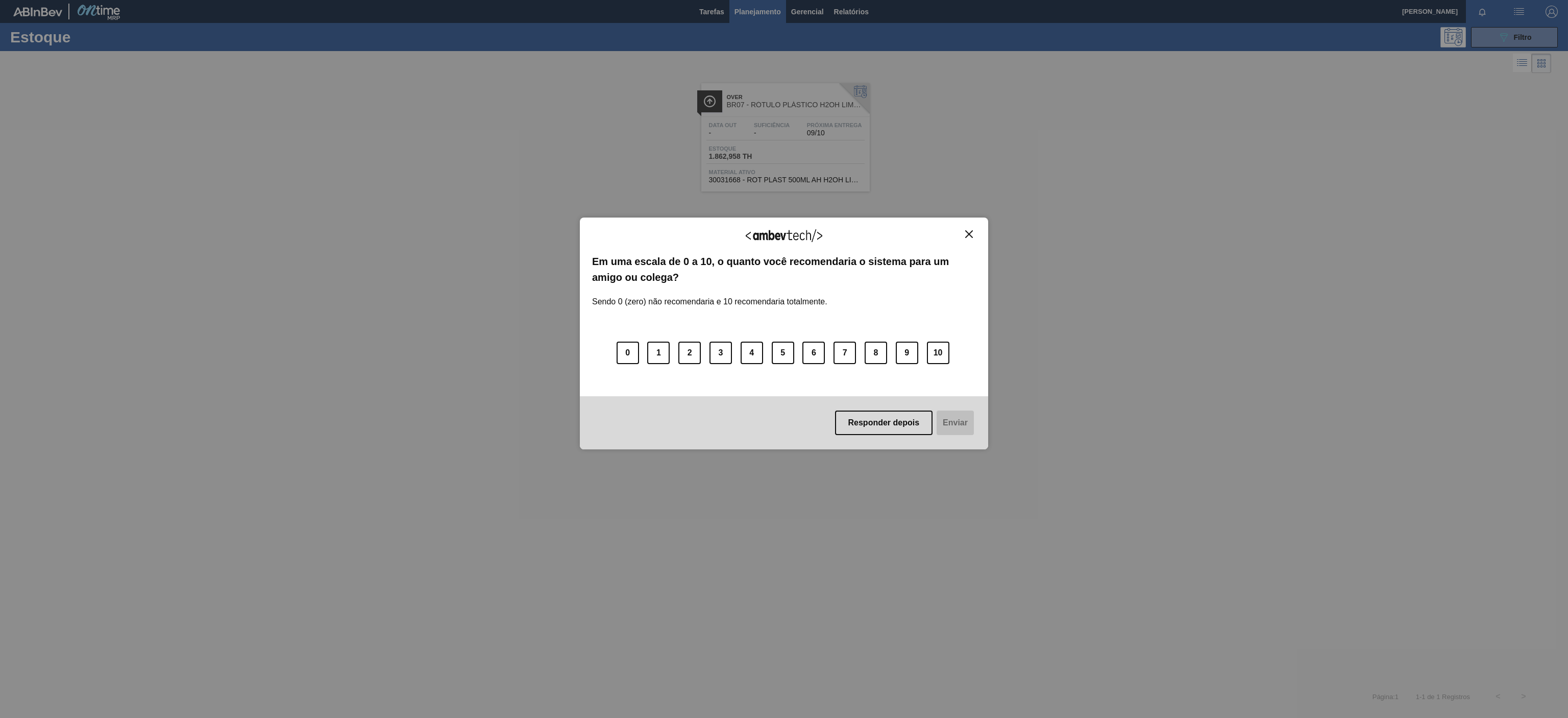
click at [968, 232] on img "Close" at bounding box center [969, 234] width 8 height 8
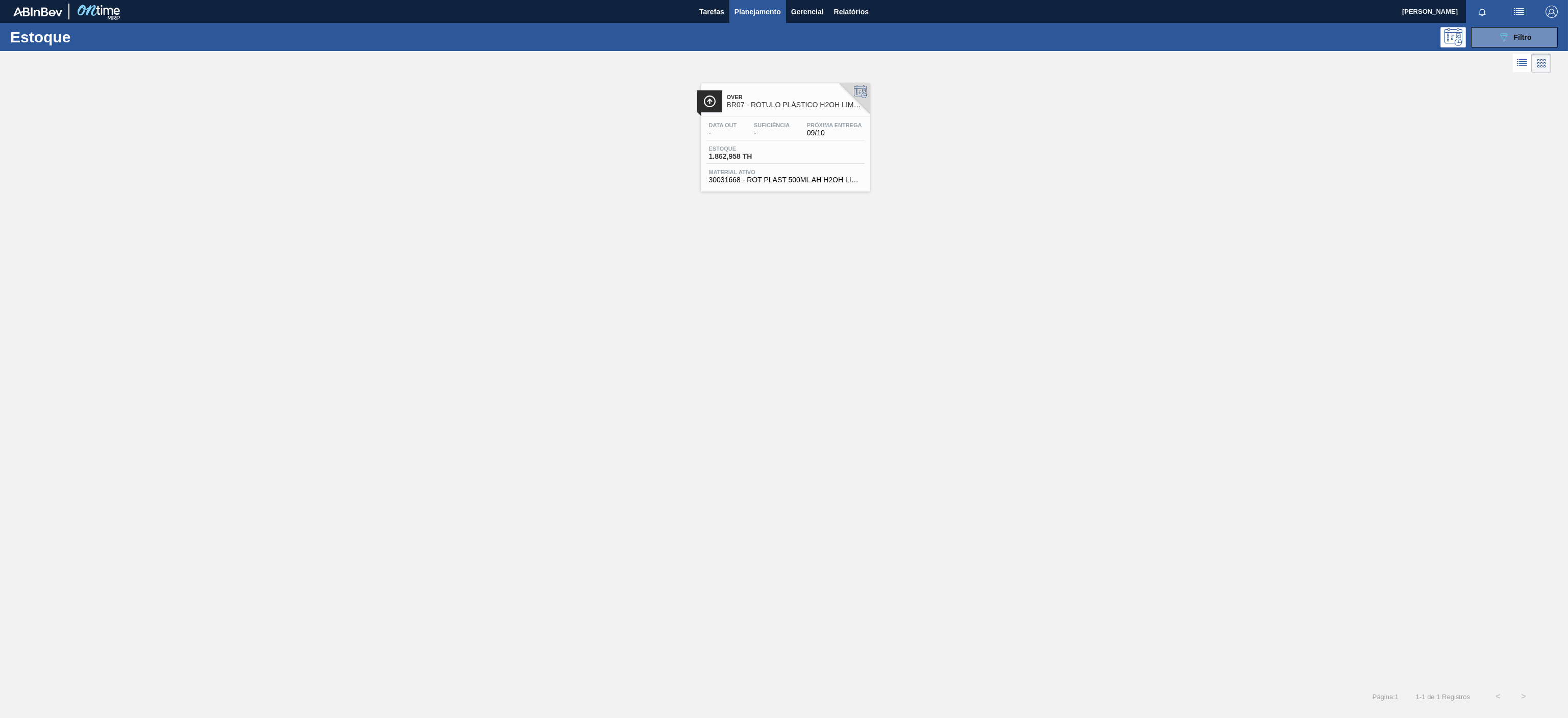
click at [820, 108] on span "BR07 - RÓTULO PLÁSTICO H2OH LIMÃO 500ML AH" at bounding box center [796, 105] width 138 height 8
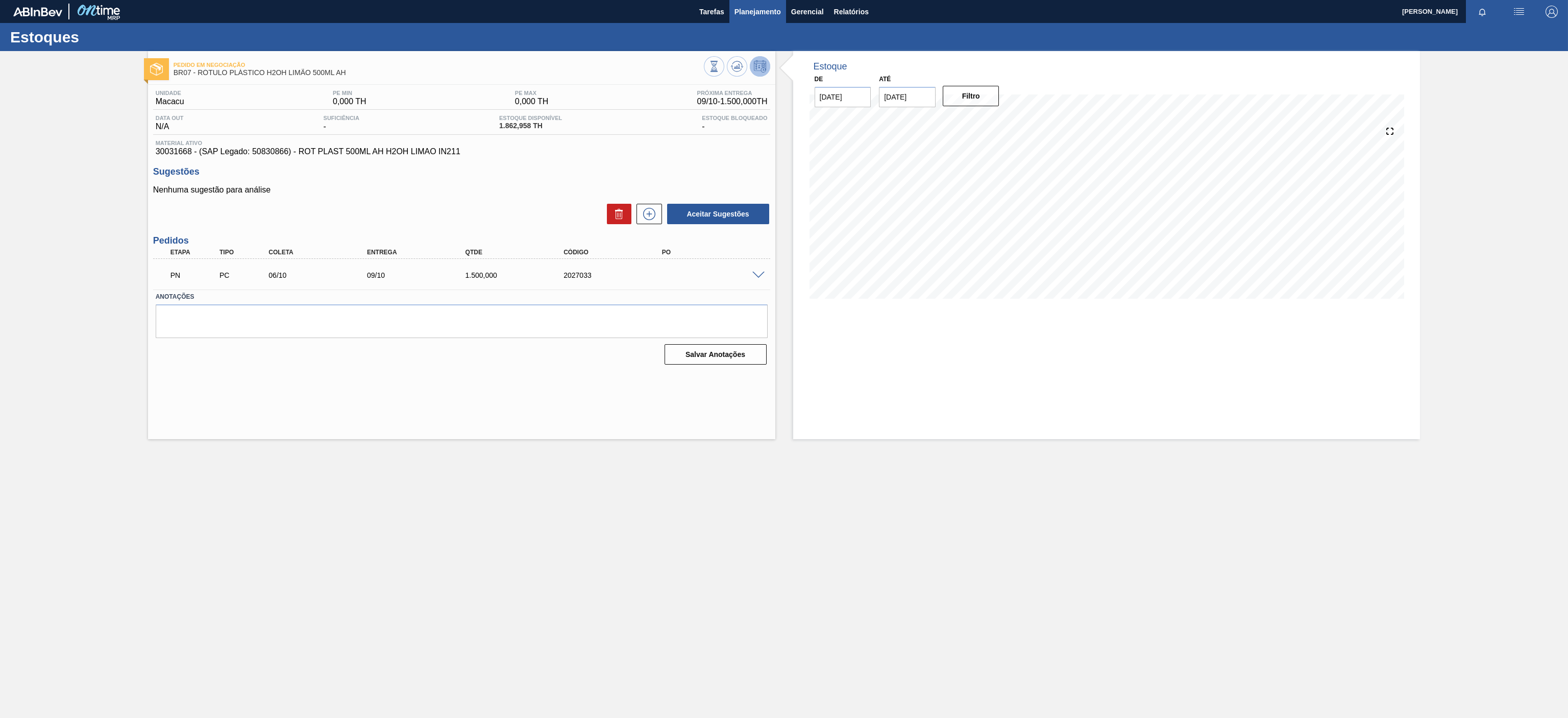
click at [759, 14] on span "Planejamento" at bounding box center [758, 11] width 46 height 12
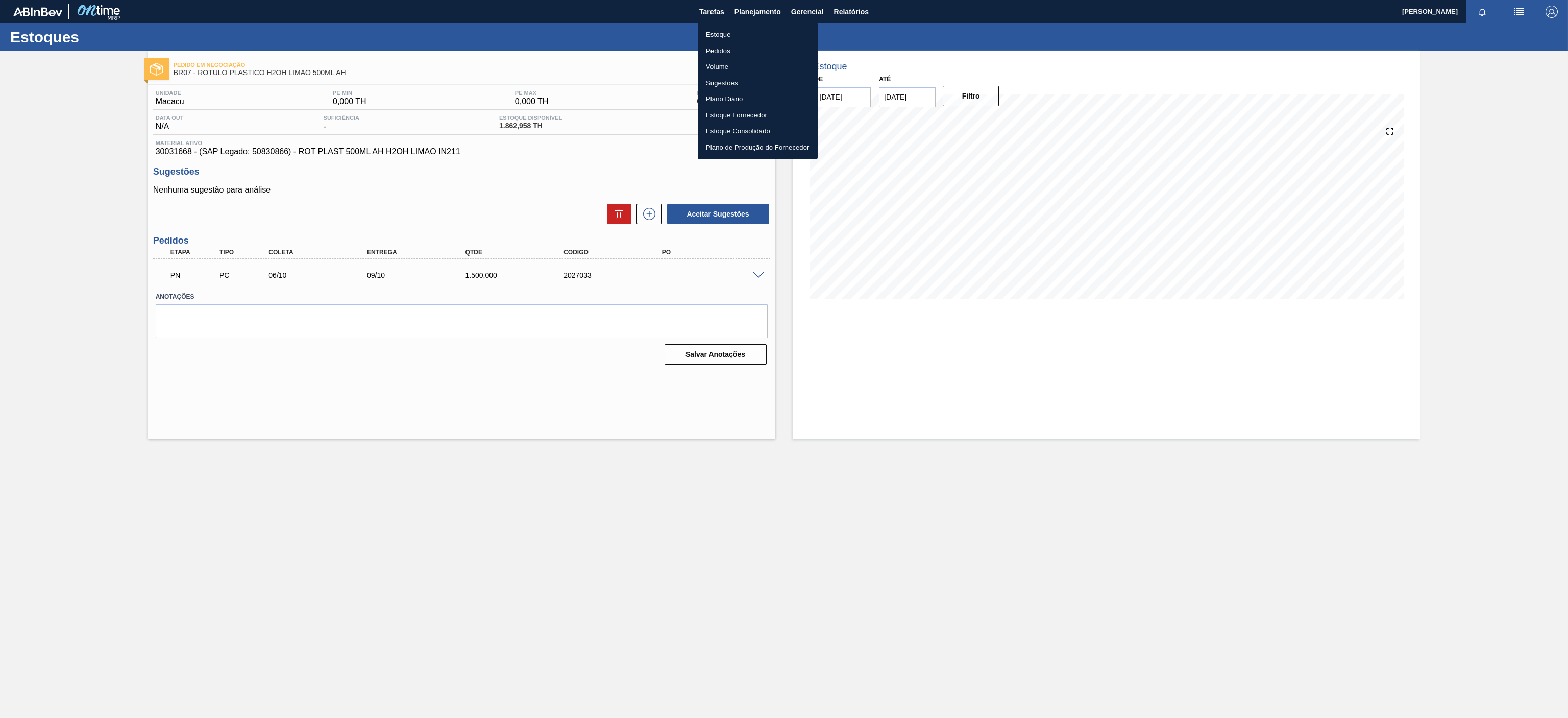
click at [732, 32] on li "Estoque" at bounding box center [758, 34] width 120 height 16
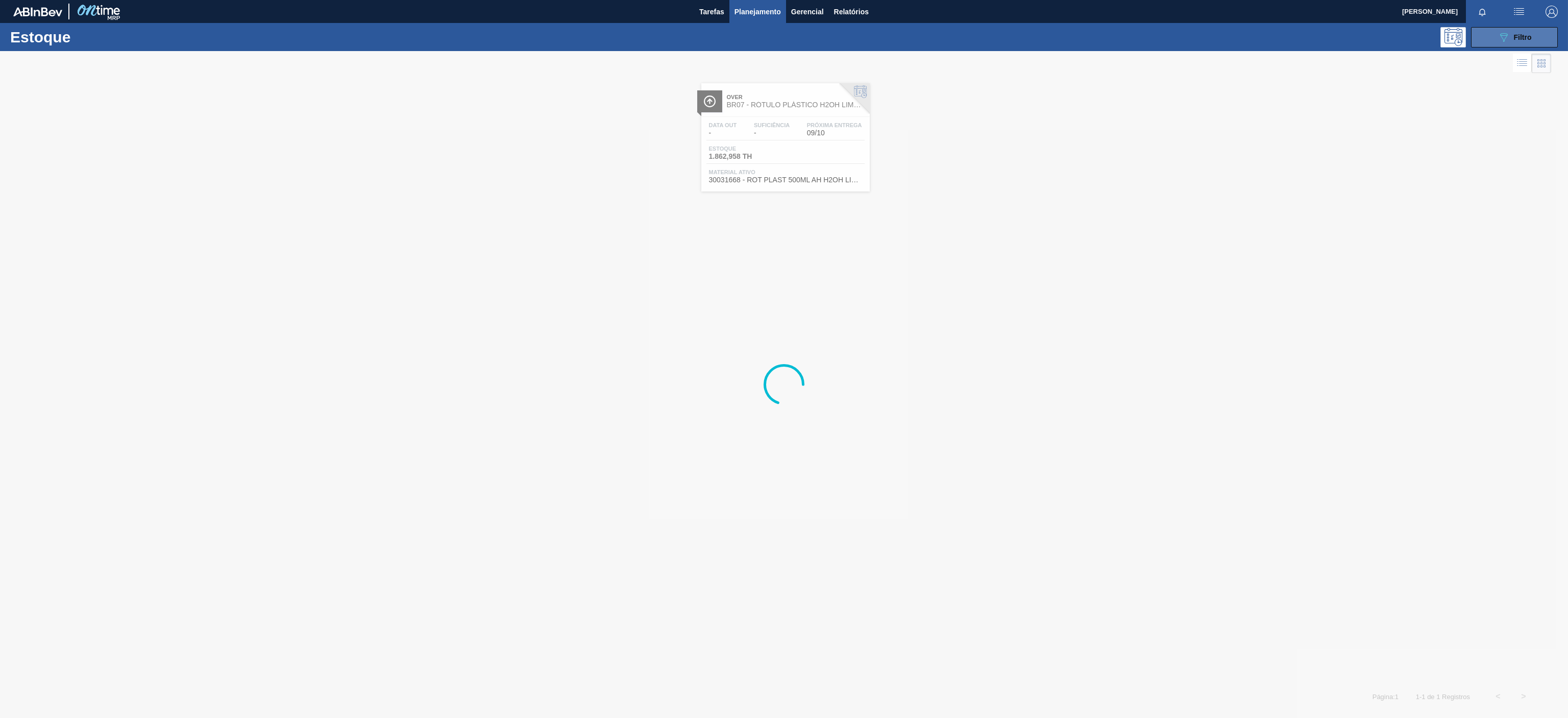
click at [1493, 29] on button "089F7B8B-B2A5-4AFE-B5C0-19BA573D28AC Filtro" at bounding box center [1514, 38] width 87 height 21
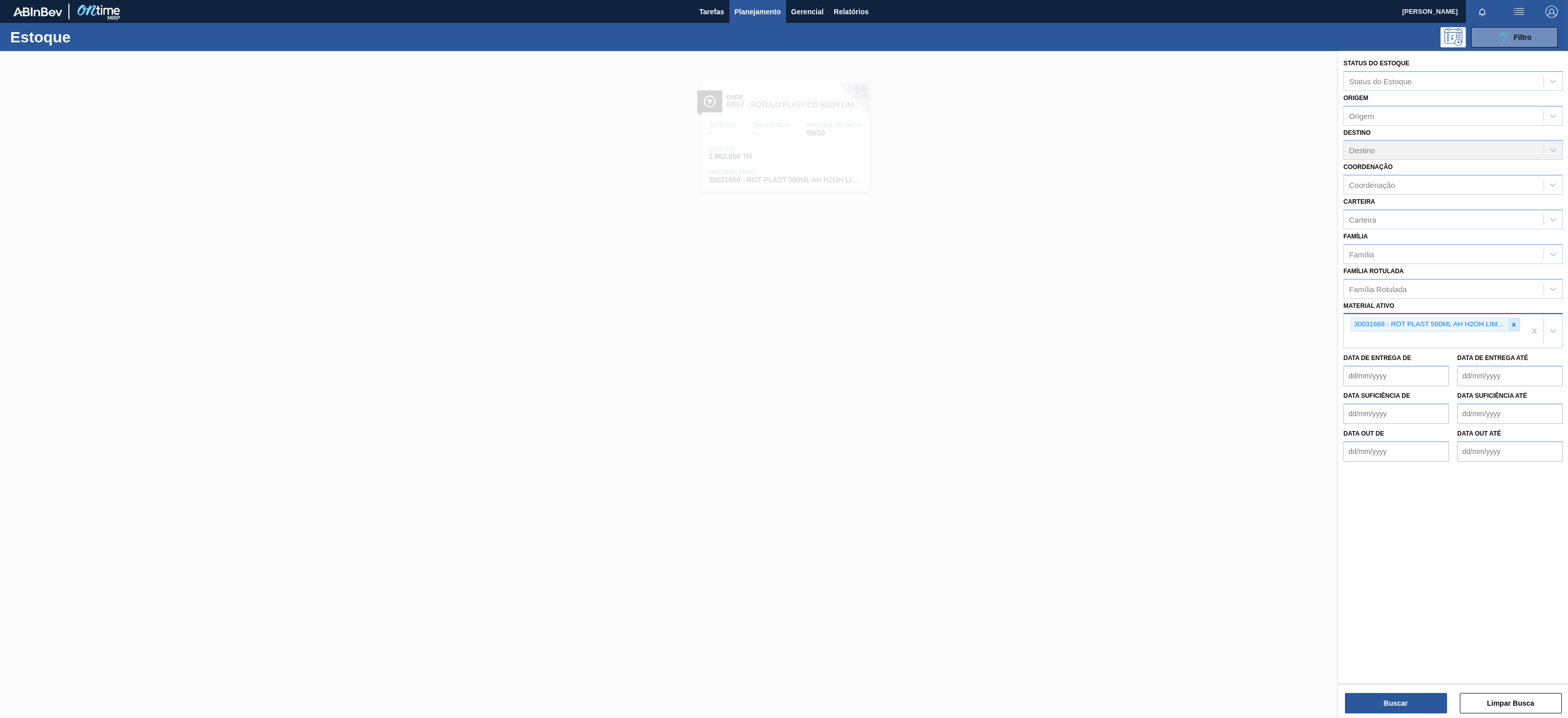
click at [1512, 326] on icon at bounding box center [1514, 325] width 4 height 4
paste ativo "30034490"
type ativo "30034490"
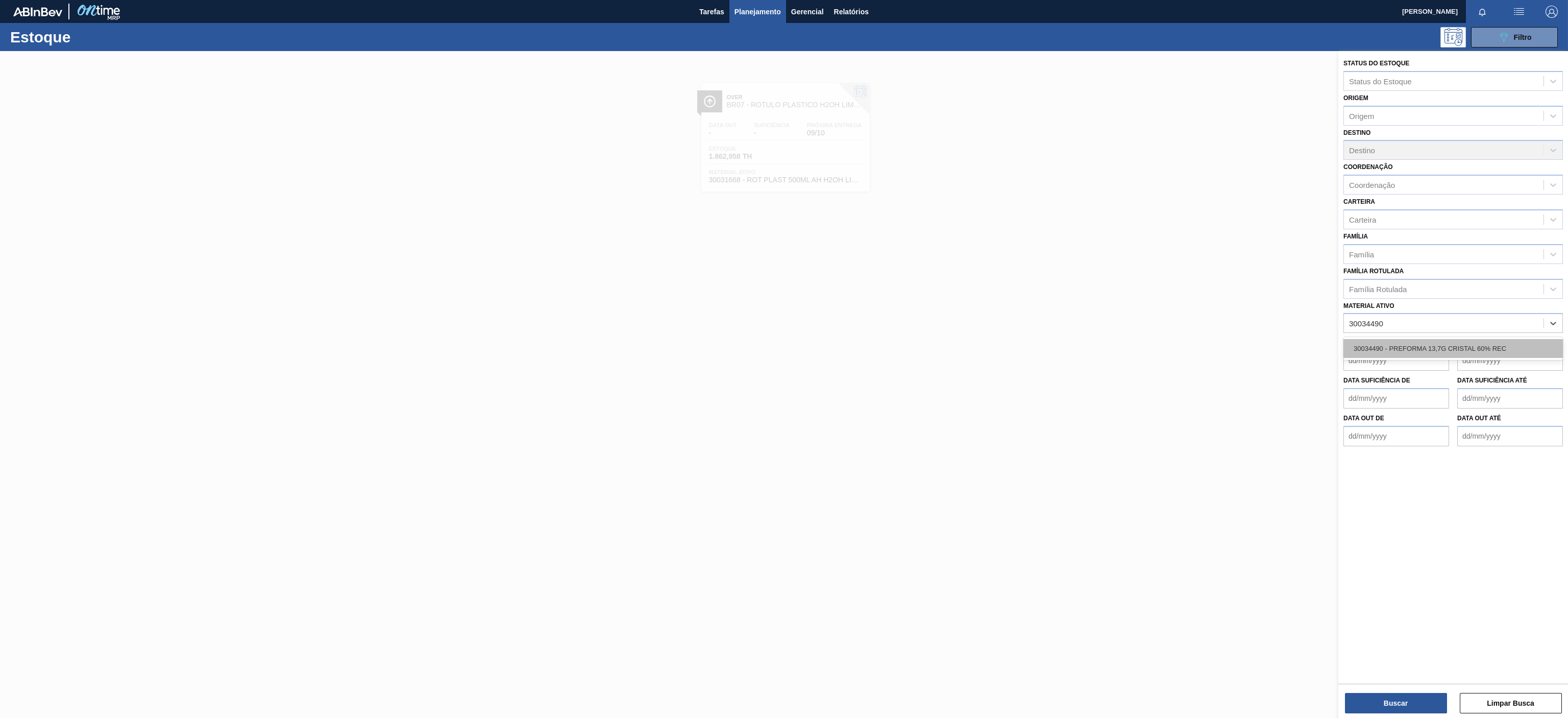
click at [1422, 352] on div "30034490 - PREFORMA 13,7G CRISTAL 60% REC" at bounding box center [1453, 348] width 220 height 19
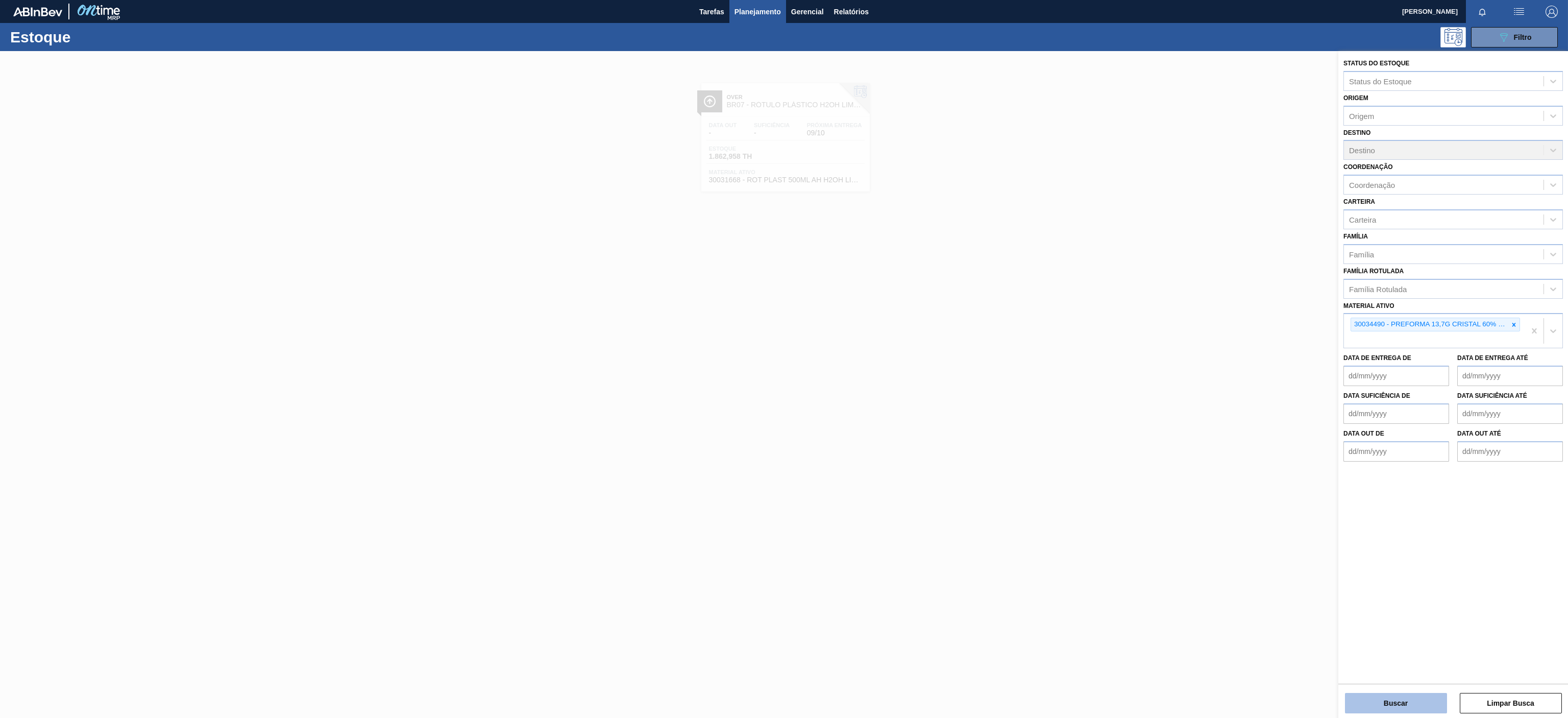
click at [1421, 705] on button "Buscar" at bounding box center [1396, 703] width 102 height 21
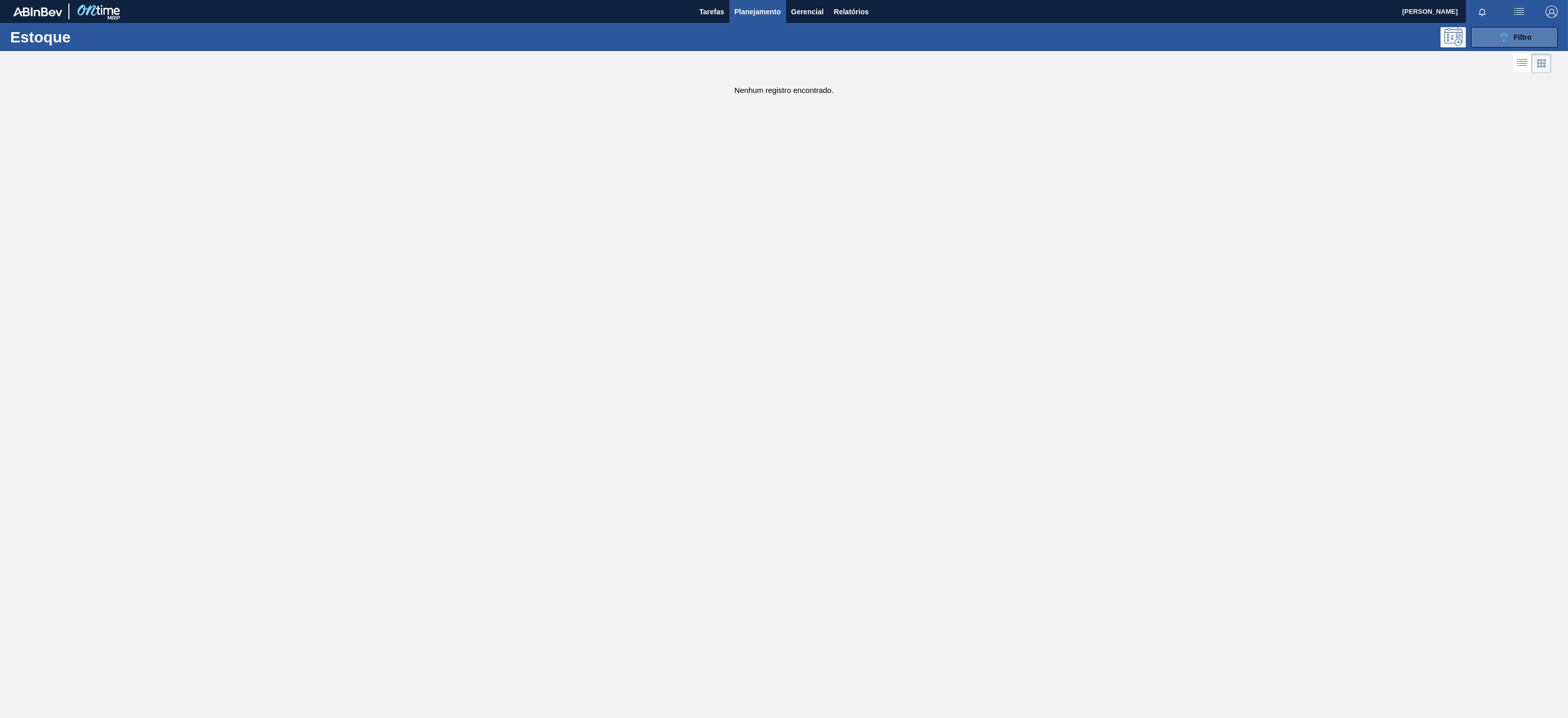
click at [1523, 47] on button "089F7B8B-B2A5-4AFE-B5C0-19BA573D28AC Filtro" at bounding box center [1514, 38] width 87 height 21
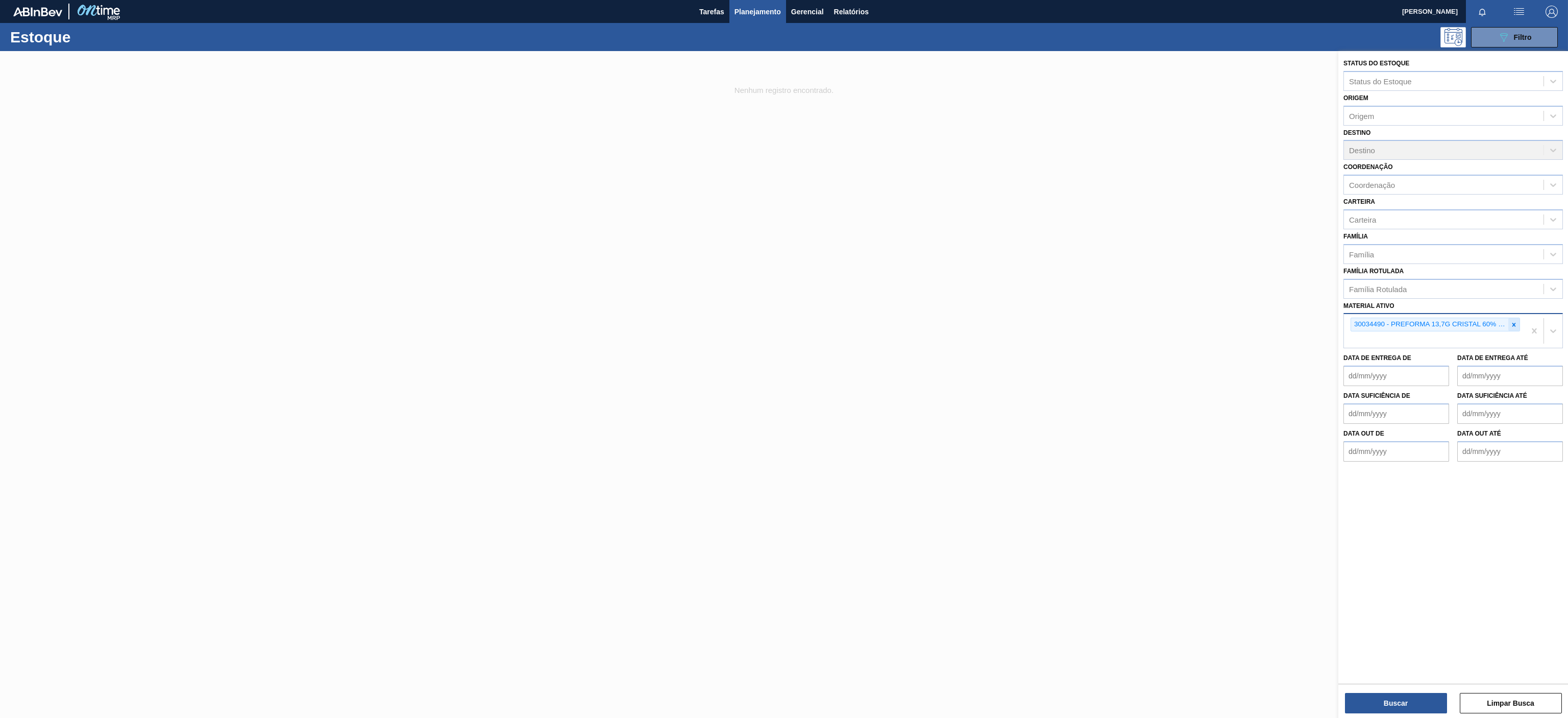
click at [1515, 322] on icon at bounding box center [1514, 325] width 8 height 8
paste ativo "30003513"
type ativo "30003513"
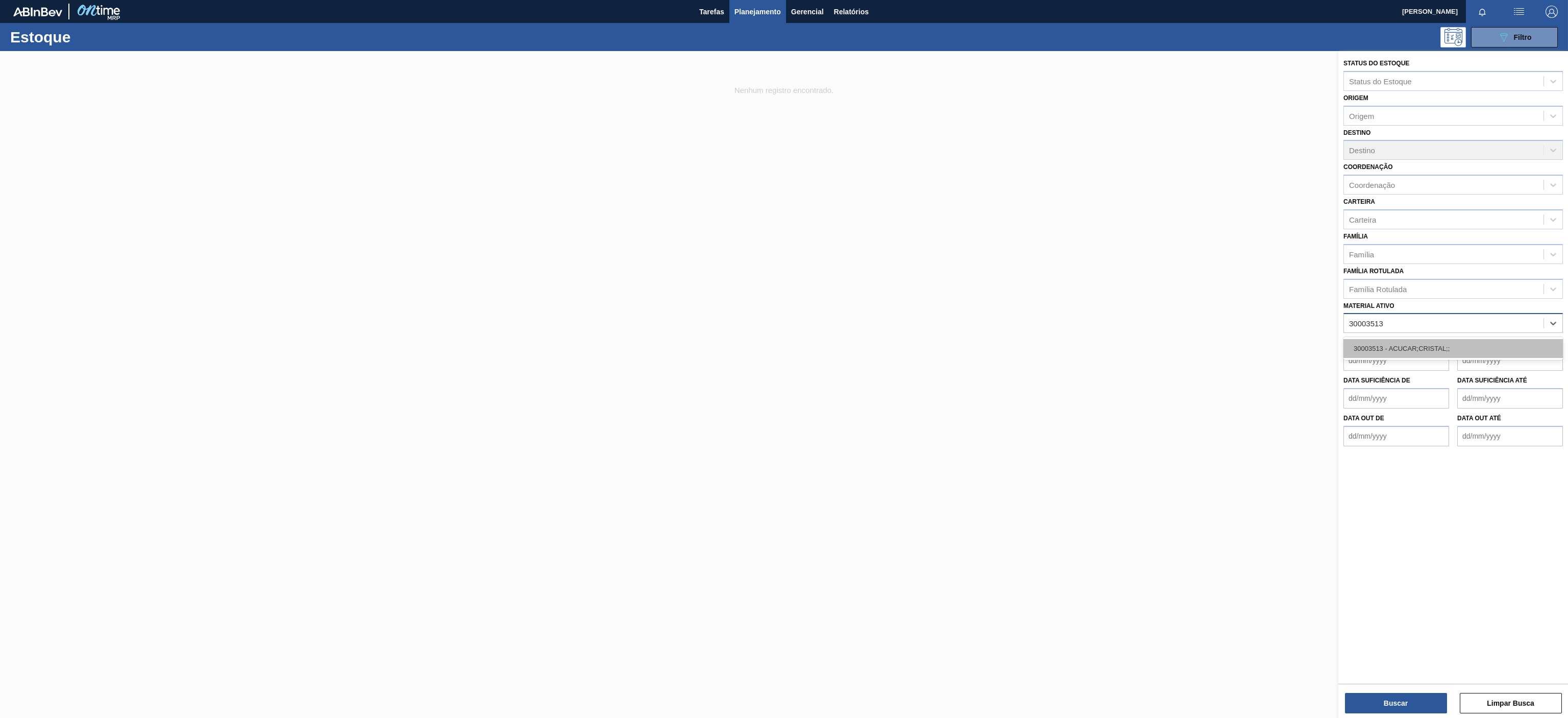
click at [1450, 352] on div "30003513 - ACUCAR;CRISTAL;;" at bounding box center [1453, 348] width 220 height 19
click at [1392, 697] on button "Buscar" at bounding box center [1396, 703] width 102 height 21
